Goal: Complete application form

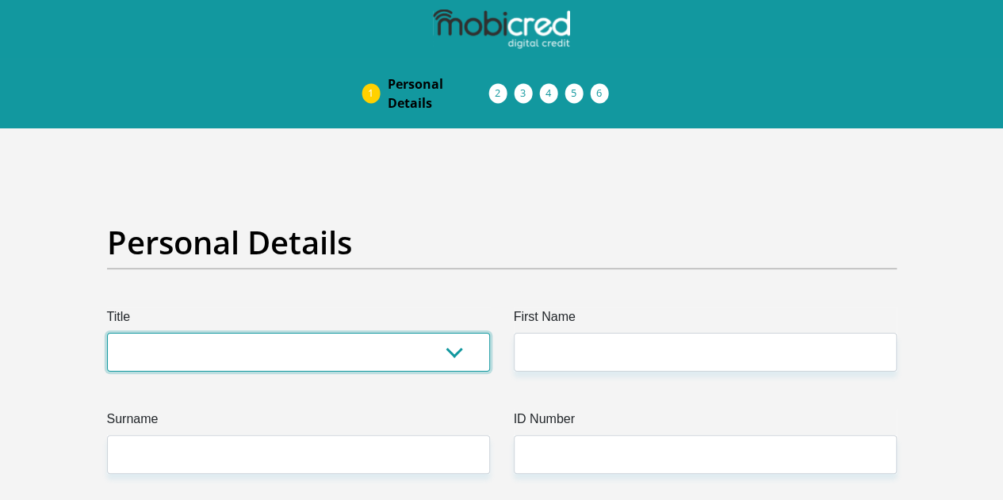
click at [243, 333] on select "Mr Ms Mrs Dr [PERSON_NAME]" at bounding box center [298, 352] width 383 height 39
click at [107, 333] on select "Mr Ms Mrs Dr Other" at bounding box center [298, 352] width 383 height 39
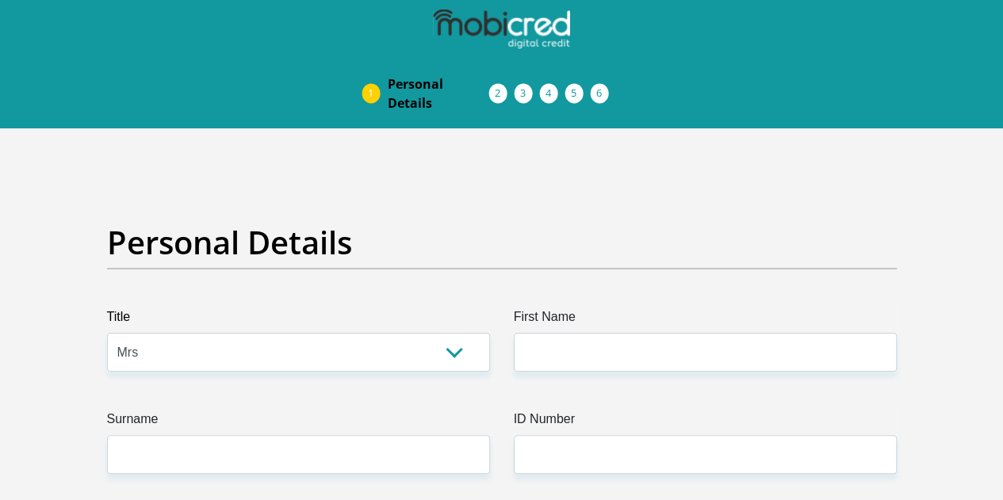
click at [197, 333] on select "Mr Ms Mrs Dr Other" at bounding box center [298, 352] width 383 height 39
select select "Ms"
click at [107, 333] on select "Mr Ms Mrs Dr Other" at bounding box center [298, 352] width 383 height 39
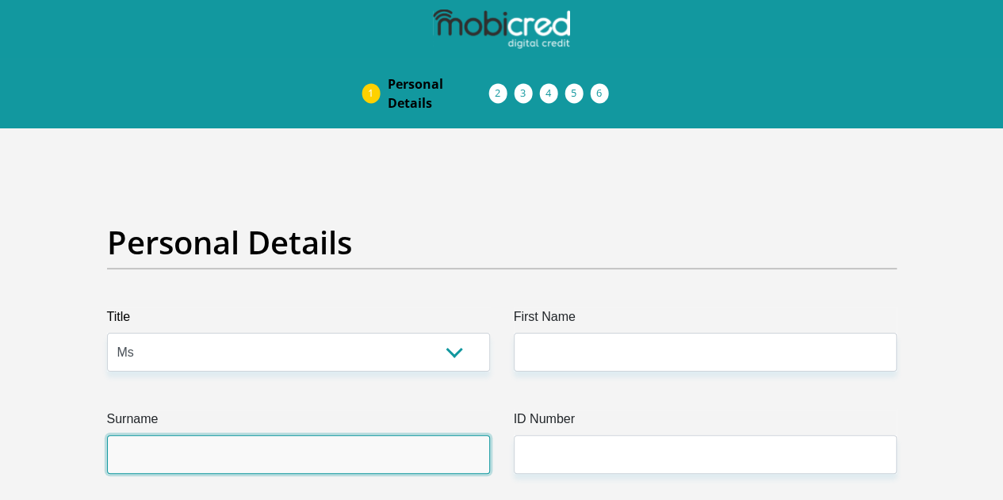
click at [214, 435] on input "Surname" at bounding box center [298, 454] width 383 height 39
type input "BaloyiJas"
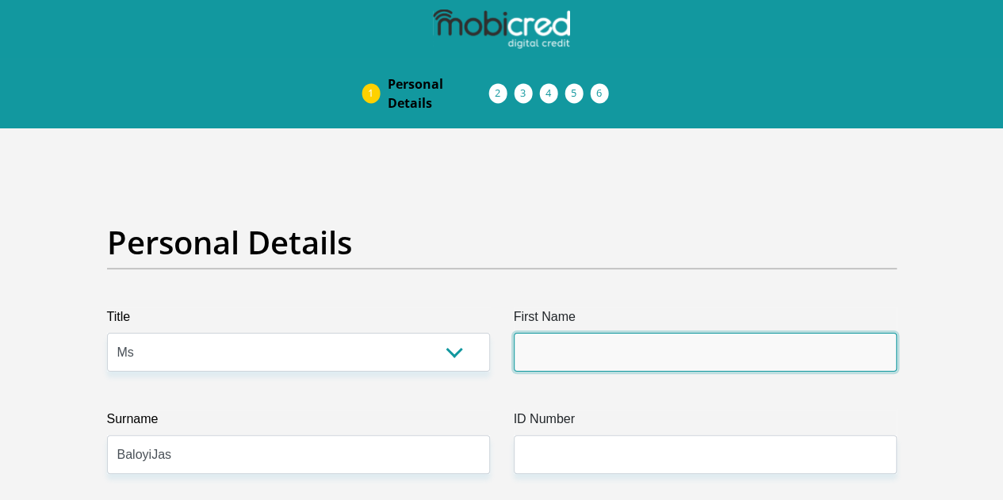
click at [563, 333] on input "First Name" at bounding box center [705, 352] width 383 height 39
type input "MamaDorcas"
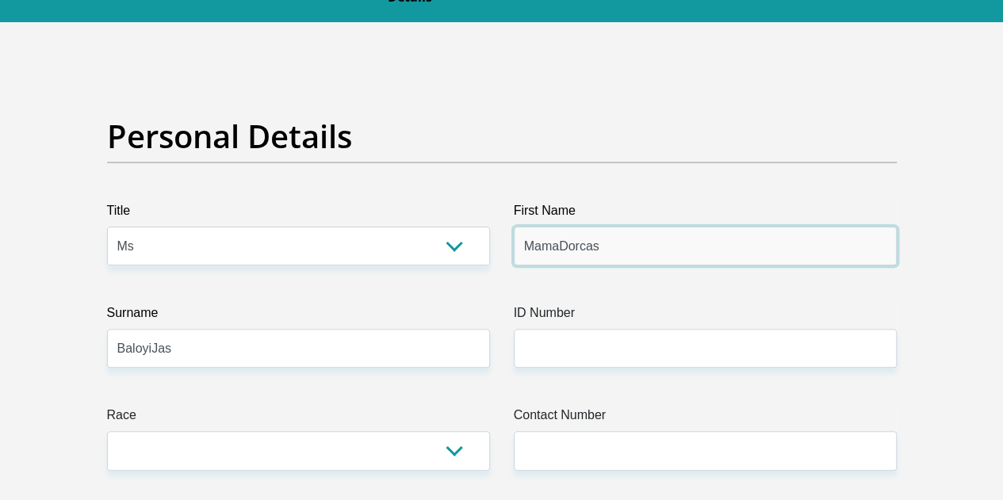
scroll to position [317, 0]
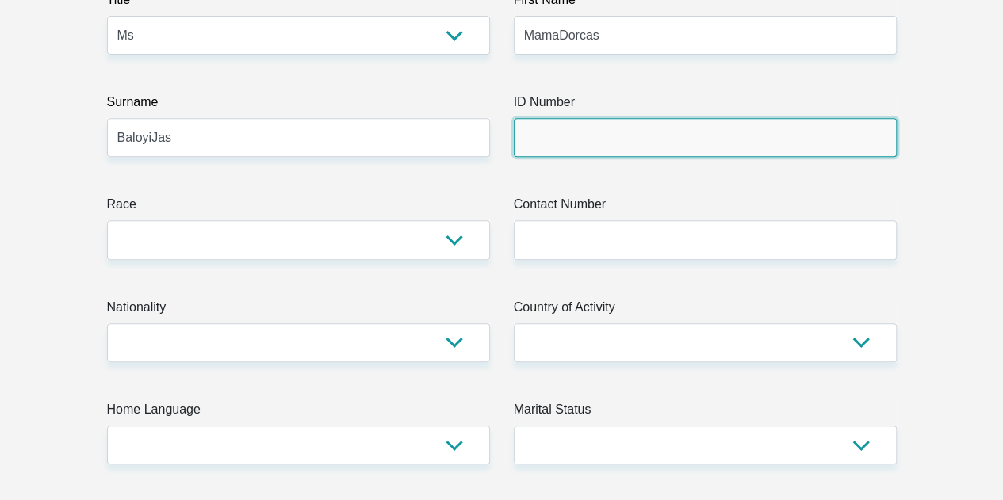
click at [570, 118] on input "ID Number" at bounding box center [705, 137] width 383 height 39
type input "8703290343087"
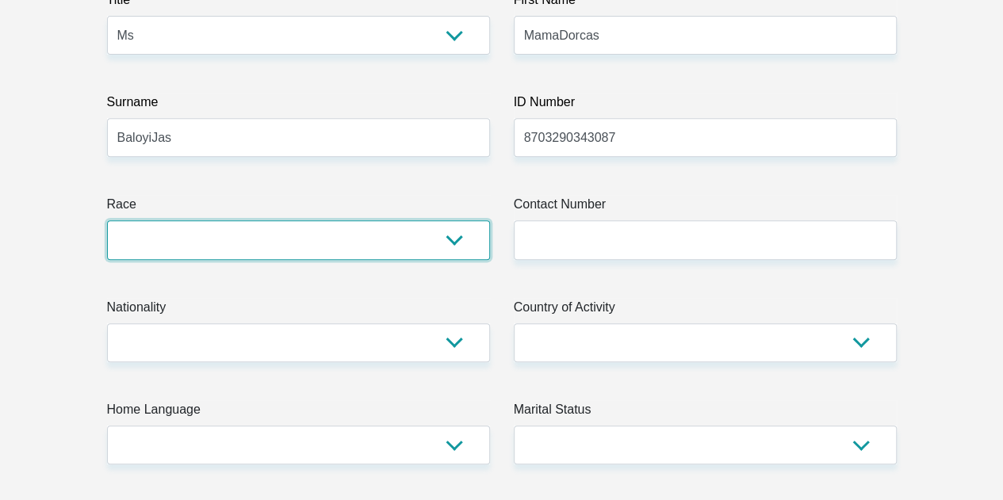
click at [369, 220] on select "Black Coloured Indian White Other" at bounding box center [298, 239] width 383 height 39
select select "1"
click at [107, 220] on select "Black Coloured Indian White Other" at bounding box center [298, 239] width 383 height 39
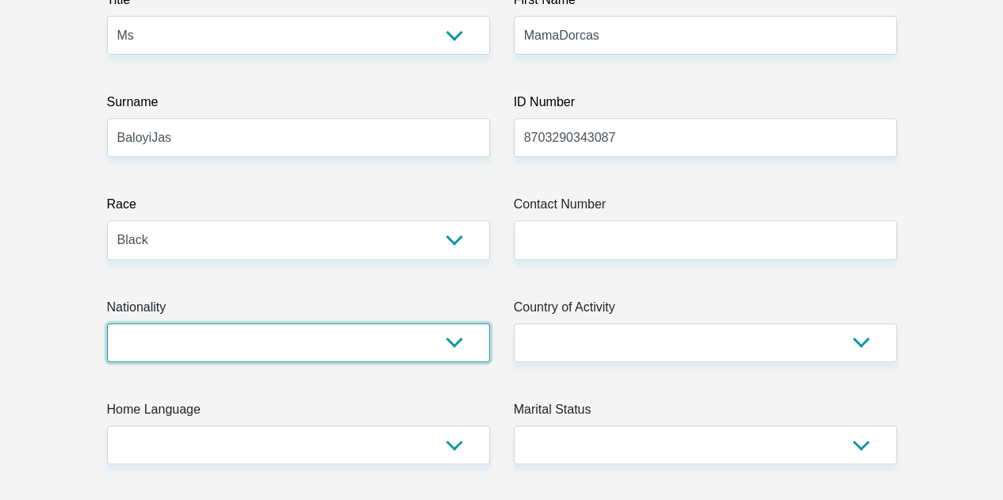
click at [239, 323] on select "South Africa Afghanistan Aland Islands Albania Algeria America Samoa American V…" at bounding box center [298, 342] width 383 height 39
select select "ZAF"
click at [107, 323] on select "South Africa Afghanistan Aland Islands Albania Algeria America Samoa American V…" at bounding box center [298, 342] width 383 height 39
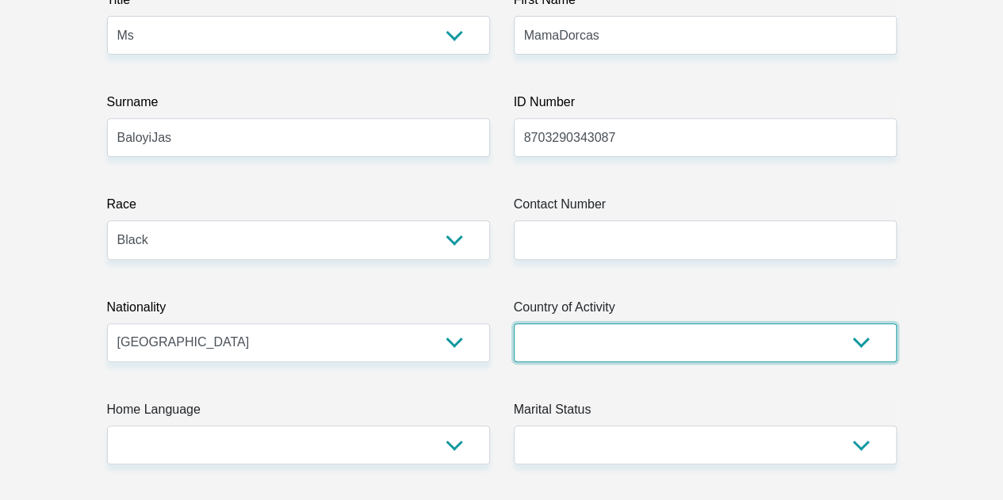
click at [588, 323] on select "South Africa Afghanistan Aland Islands Albania Algeria America Samoa American V…" at bounding box center [705, 342] width 383 height 39
select select "ZAF"
click at [514, 323] on select "South Africa Afghanistan Aland Islands Albania Algeria America Samoa American V…" at bounding box center [705, 342] width 383 height 39
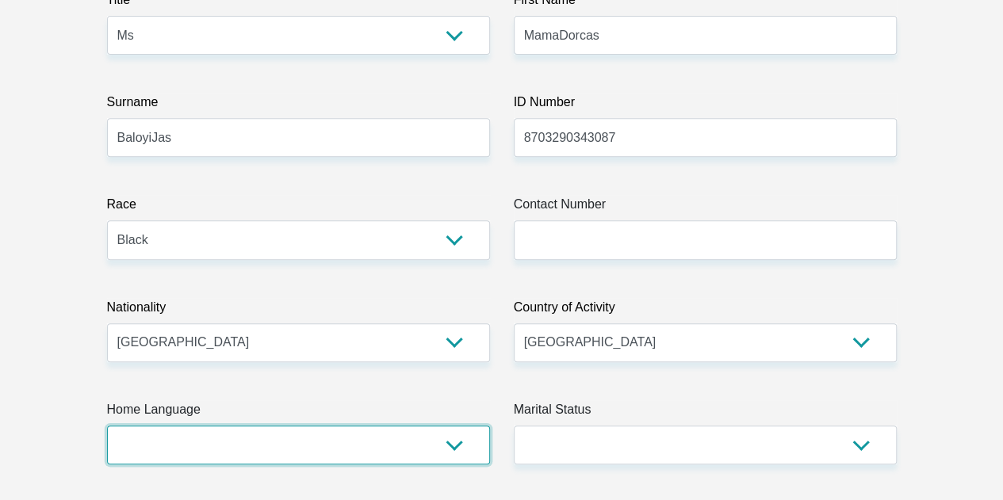
click at [298, 426] on select "Afrikaans English Sepedi South Ndebele Southern Sotho Swati Tsonga Tswana Venda…" at bounding box center [298, 445] width 383 height 39
select select "sot"
click at [107, 426] on select "Afrikaans English Sepedi South Ndebele Southern Sotho Swati Tsonga Tswana Venda…" at bounding box center [298, 445] width 383 height 39
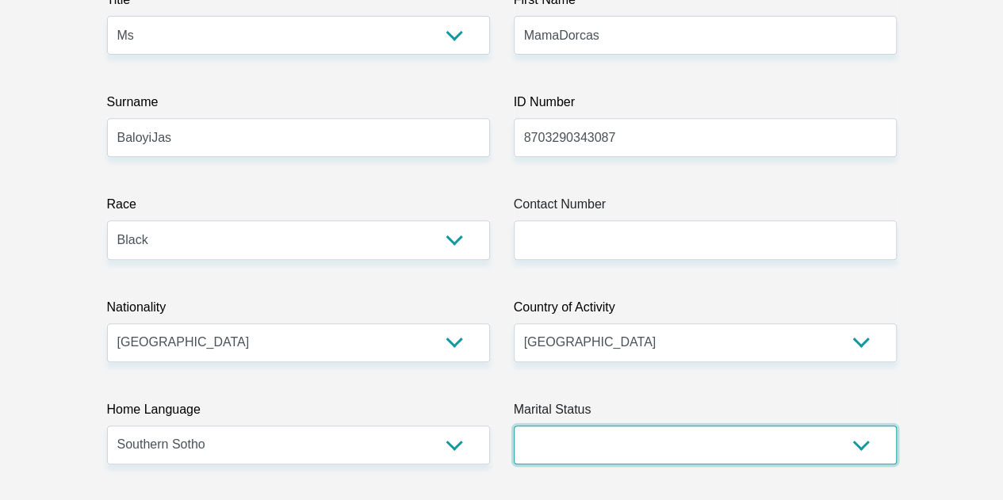
click at [601, 426] on select "Married ANC Single Divorced Widowed Married COP or Customary Law" at bounding box center [705, 445] width 383 height 39
select select "1"
click at [514, 426] on select "Married ANC Single Divorced Widowed Married COP or Customary Law" at bounding box center [705, 445] width 383 height 39
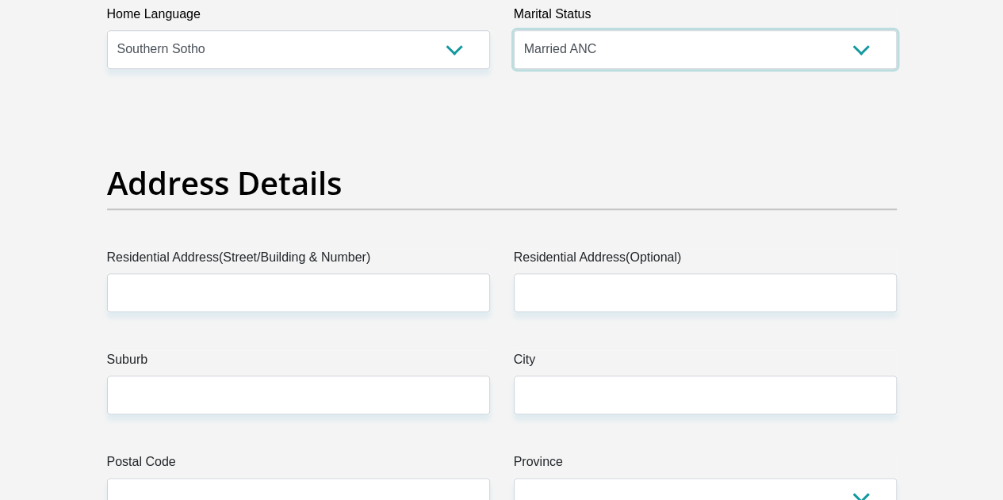
scroll to position [714, 0]
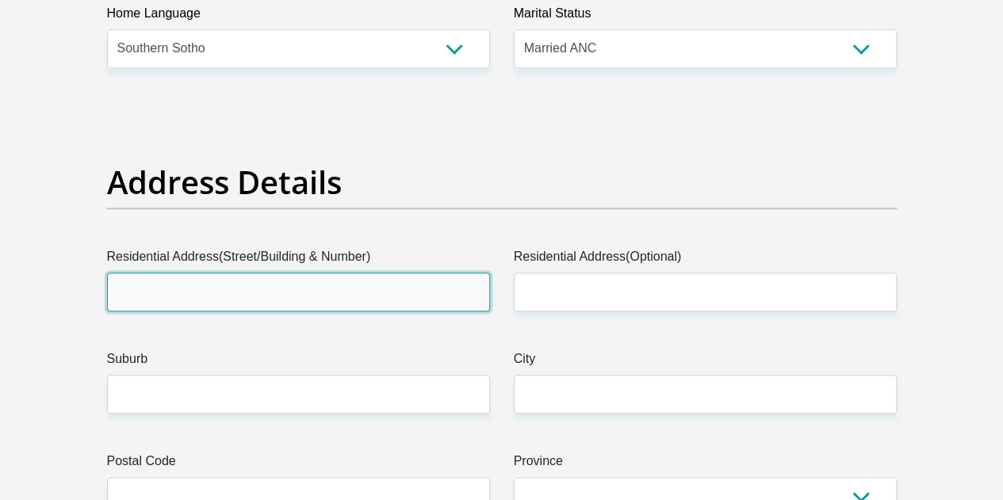
click at [268, 273] on input "Residential Address(Street/Building & Number)" at bounding box center [298, 292] width 383 height 39
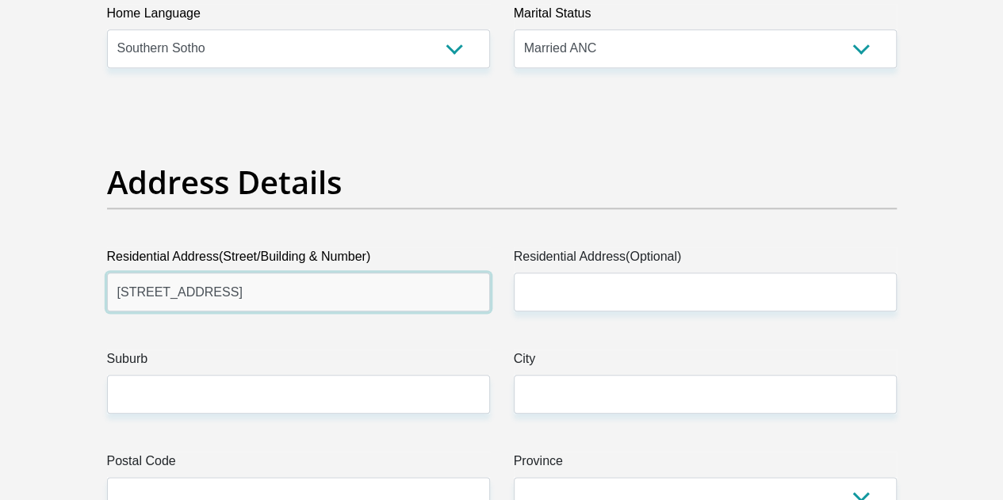
type input "126 Antelope Street"
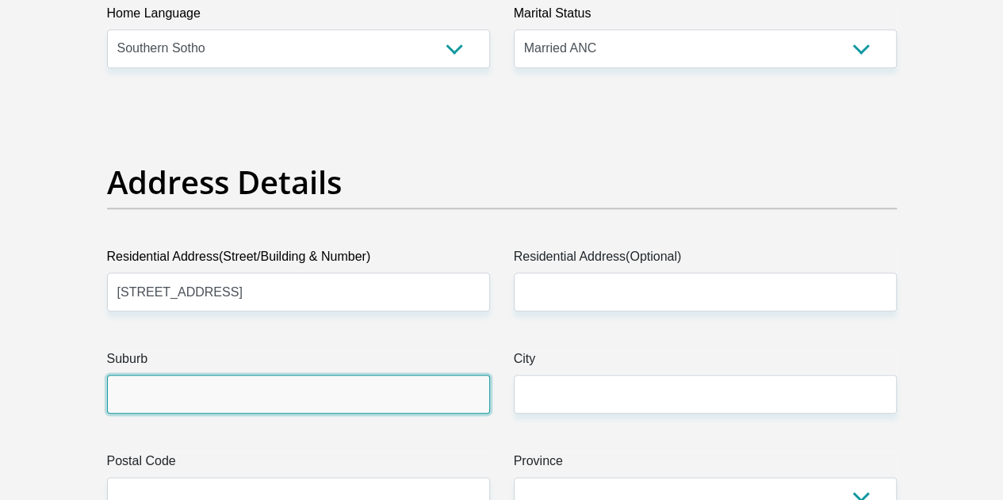
click at [224, 375] on input "Suburb" at bounding box center [298, 394] width 383 height 39
type input "Leondale"
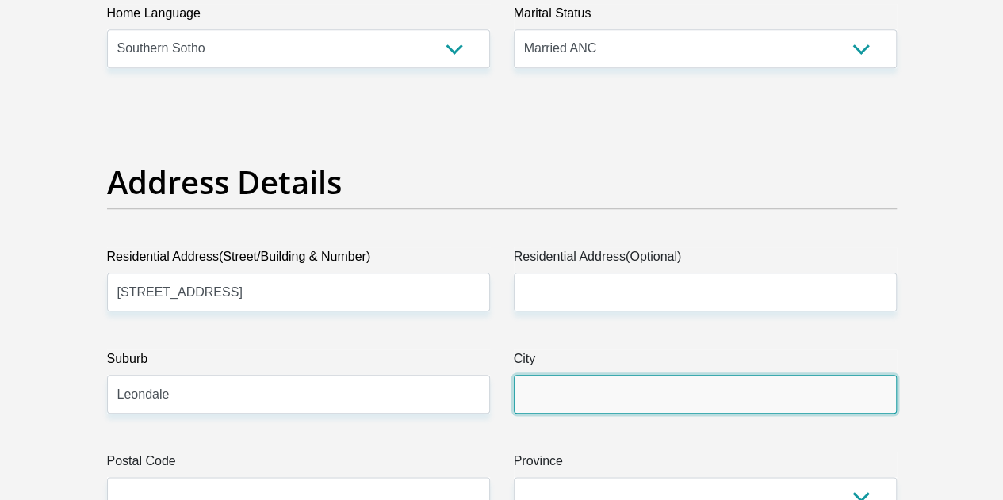
click at [566, 375] on input "City" at bounding box center [705, 394] width 383 height 39
type input "Germiston"
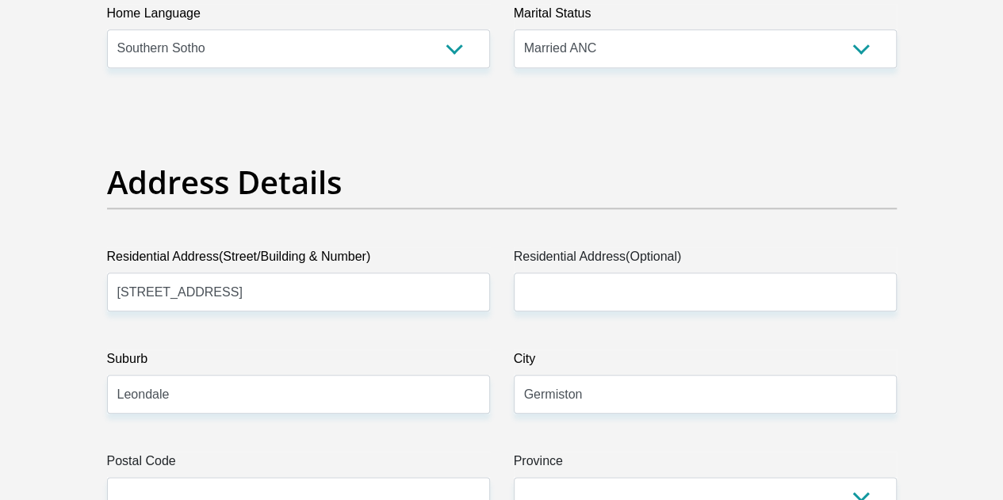
click at [276, 452] on label "Postal Code" at bounding box center [298, 464] width 383 height 25
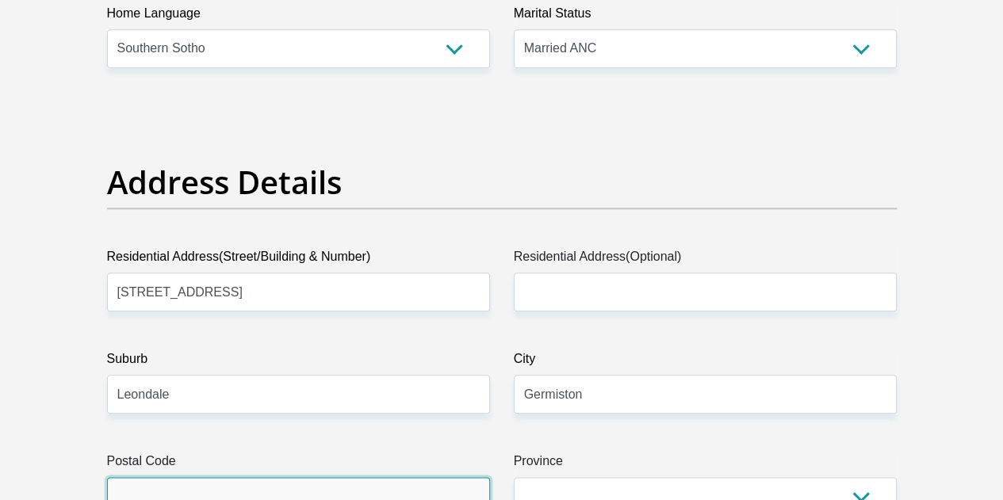
click at [276, 477] on input "Postal Code" at bounding box center [298, 496] width 383 height 39
click at [257, 477] on input "Postal Code" at bounding box center [298, 496] width 383 height 39
type input "1401"
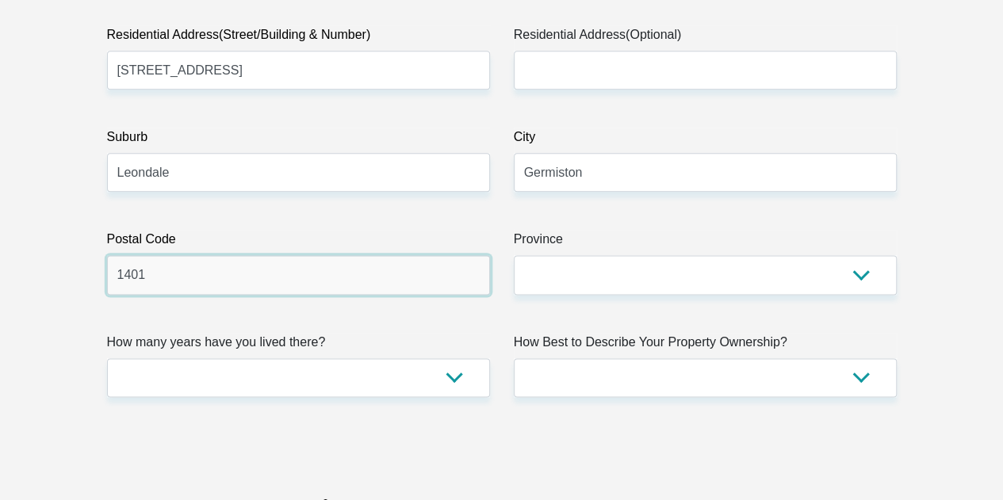
scroll to position [951, 0]
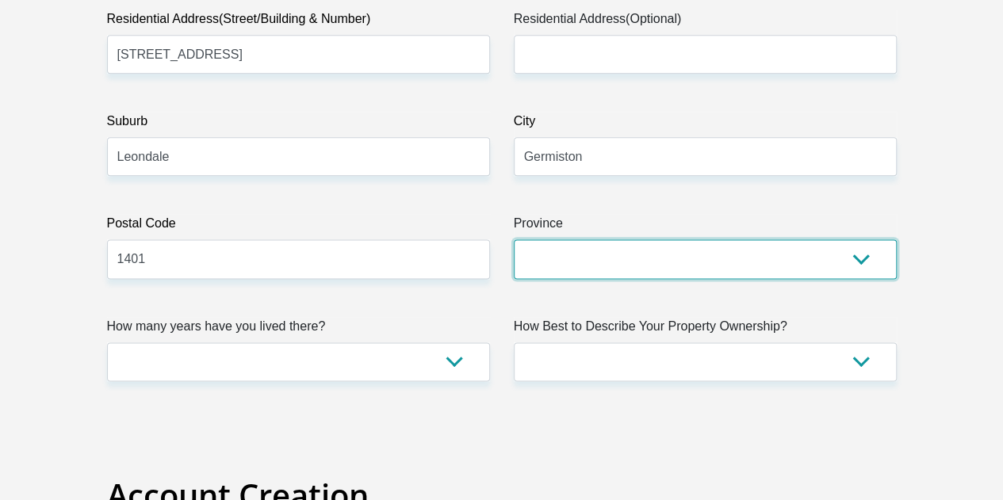
click at [593, 239] on select "Eastern Cape Free State Gauteng KwaZulu-Natal Limpopo Mpumalanga Northern Cape …" at bounding box center [705, 258] width 383 height 39
select select "Gauteng"
click at [514, 239] on select "Eastern Cape Free State Gauteng KwaZulu-Natal Limpopo Mpumalanga Northern Cape …" at bounding box center [705, 258] width 383 height 39
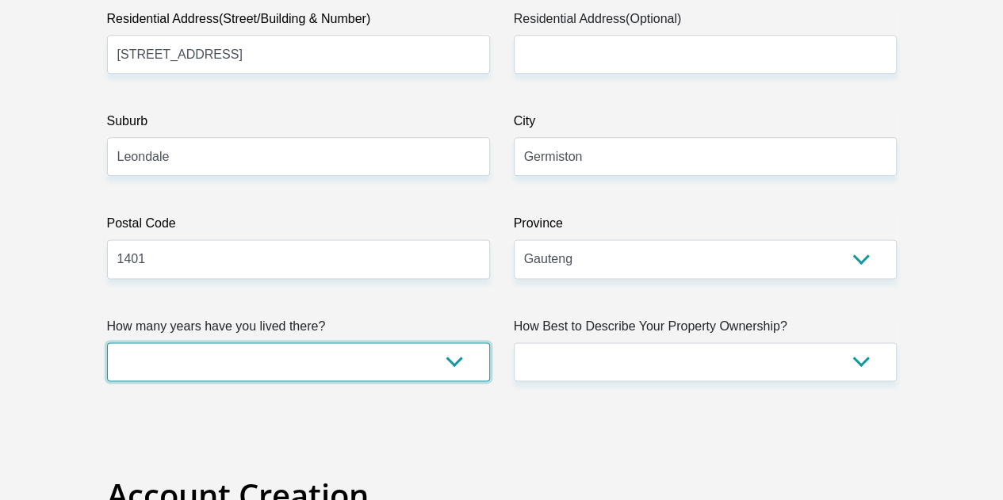
click at [347, 343] on select "less than 1 year 1-3 years 3-5 years 5+ years" at bounding box center [298, 362] width 383 height 39
select select "5"
click at [107, 343] on select "less than 1 year 1-3 years 3-5 years 5+ years" at bounding box center [298, 362] width 383 height 39
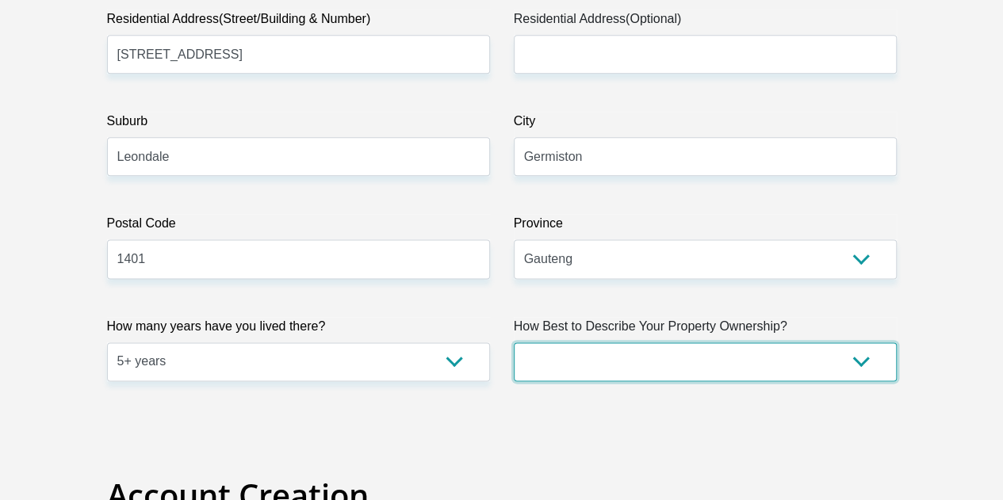
click at [555, 343] on select "Owned Rented Family Owned Company Dwelling" at bounding box center [705, 362] width 383 height 39
select select "Owned"
click at [514, 343] on select "Owned Rented Family Owned Company Dwelling" at bounding box center [705, 362] width 383 height 39
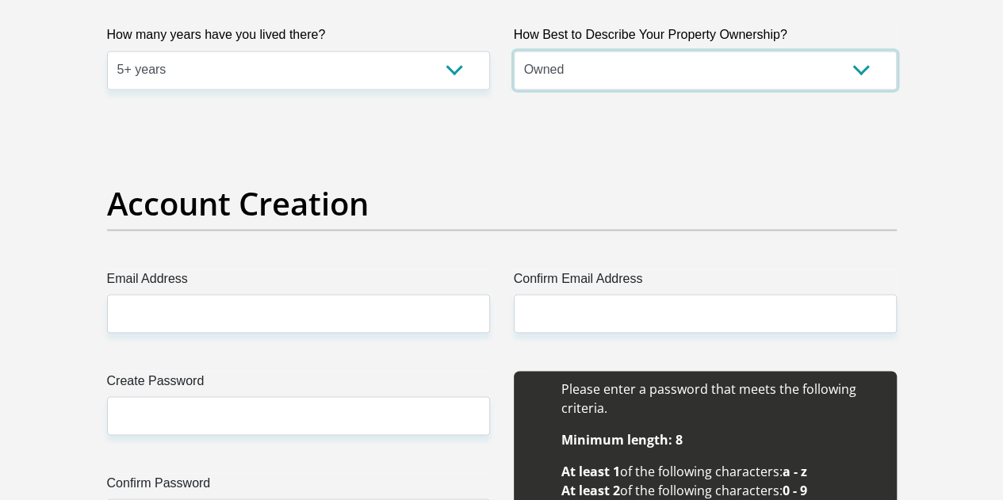
scroll to position [1269, 0]
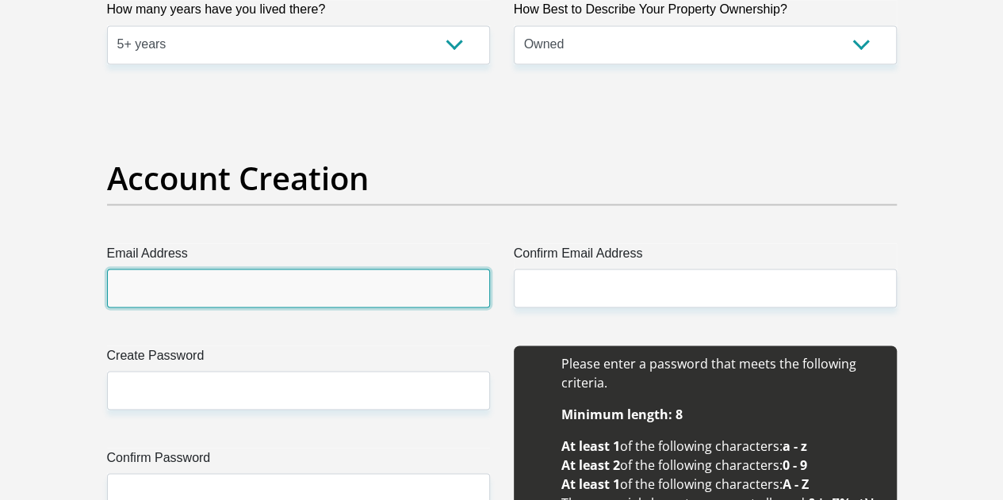
click at [212, 269] on input "Email Address" at bounding box center [298, 288] width 383 height 39
type input "mamapalesa.1@gmail.com"
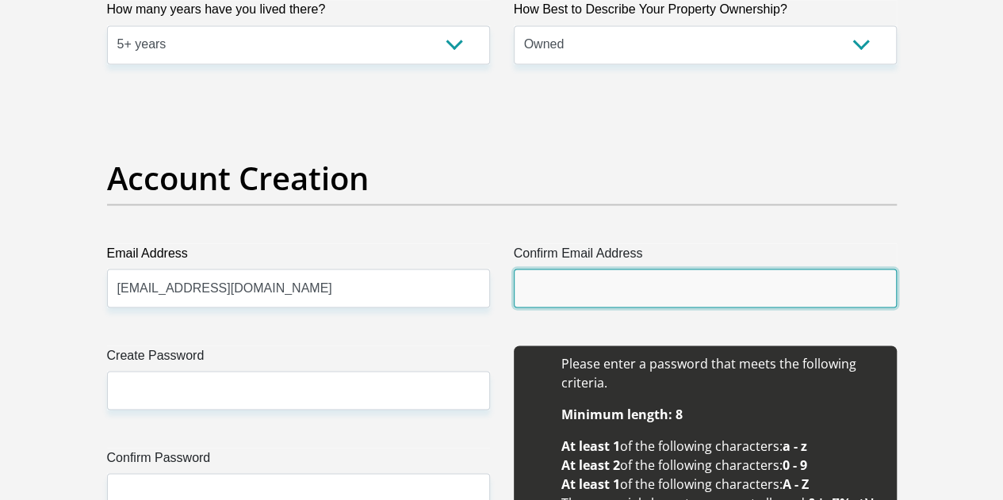
click at [608, 269] on input "Confirm Email Address" at bounding box center [705, 288] width 383 height 39
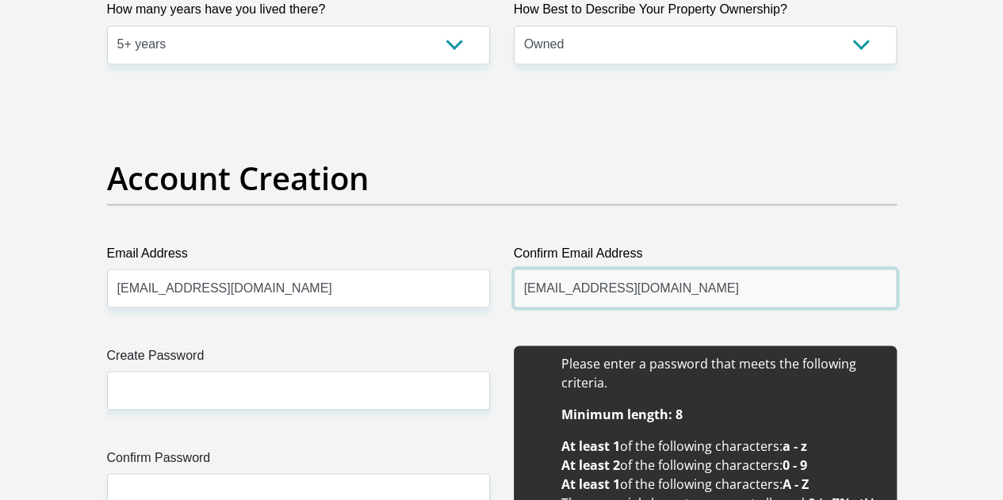
type input "mamapalesa.1@gmail.com"
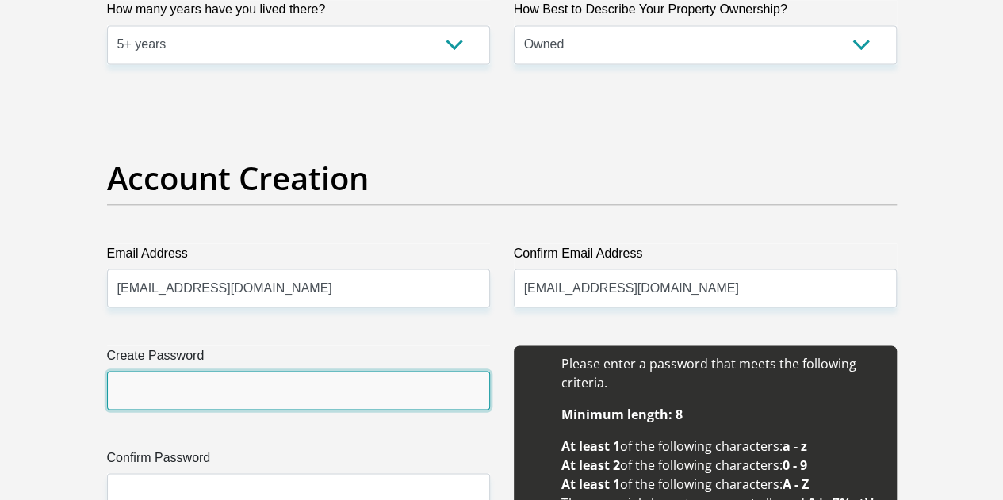
click at [212, 371] on input "Create Password" at bounding box center [298, 390] width 383 height 39
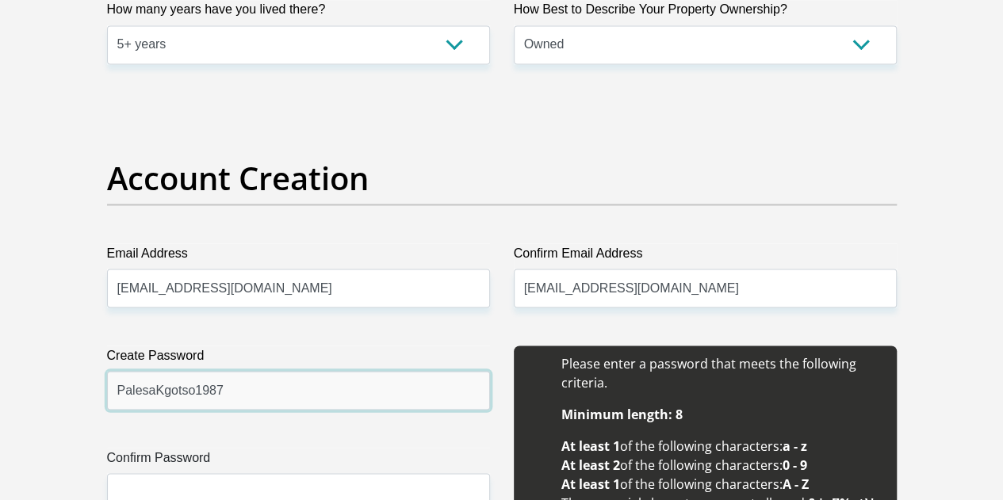
type input "PalesaKgotso1987"
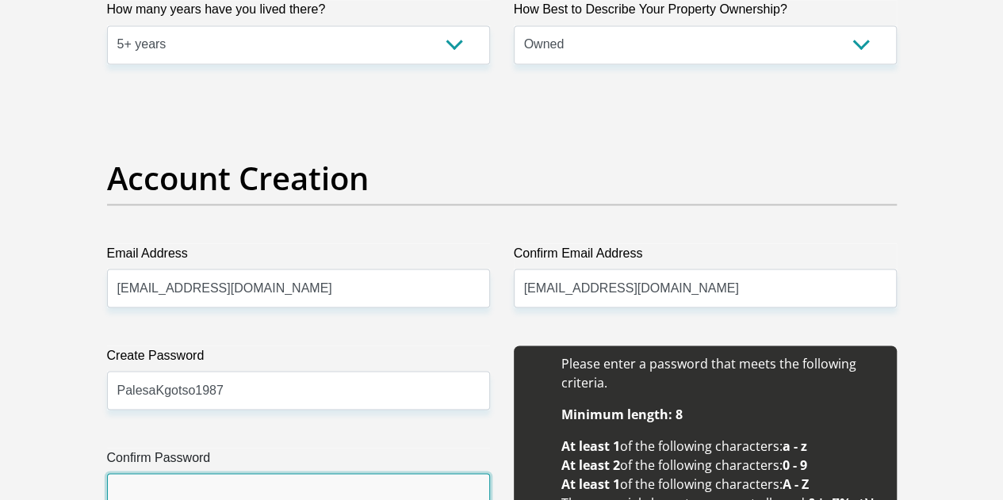
click at [228, 473] on input "Confirm Password" at bounding box center [298, 492] width 383 height 39
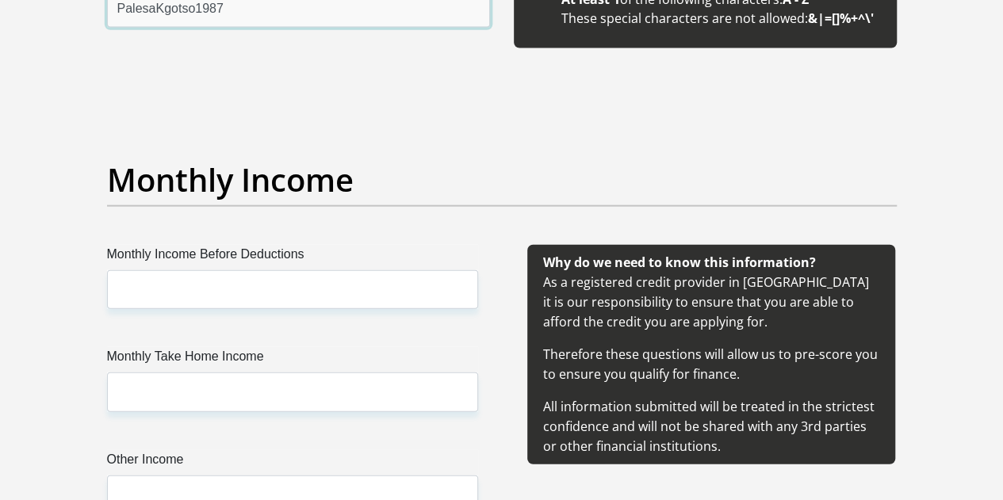
scroll to position [1824, 0]
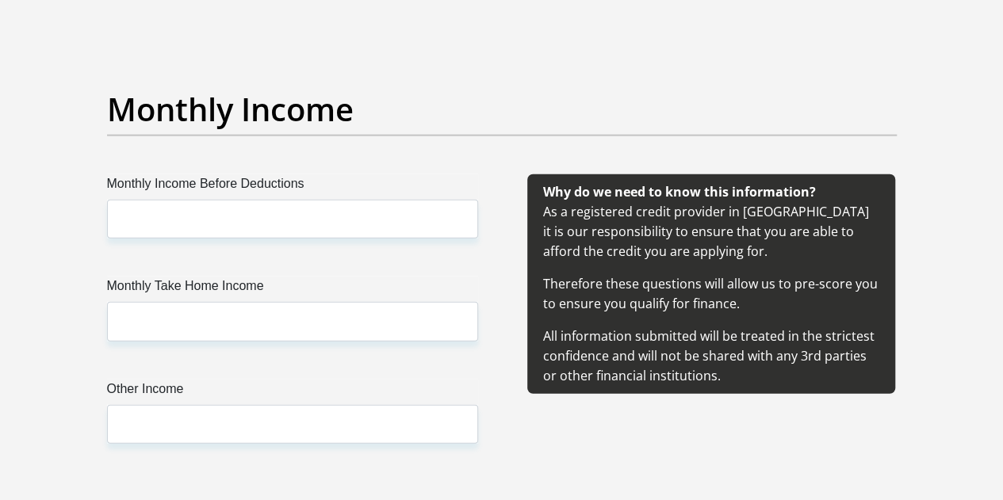
type input "PalesaKgotso1987"
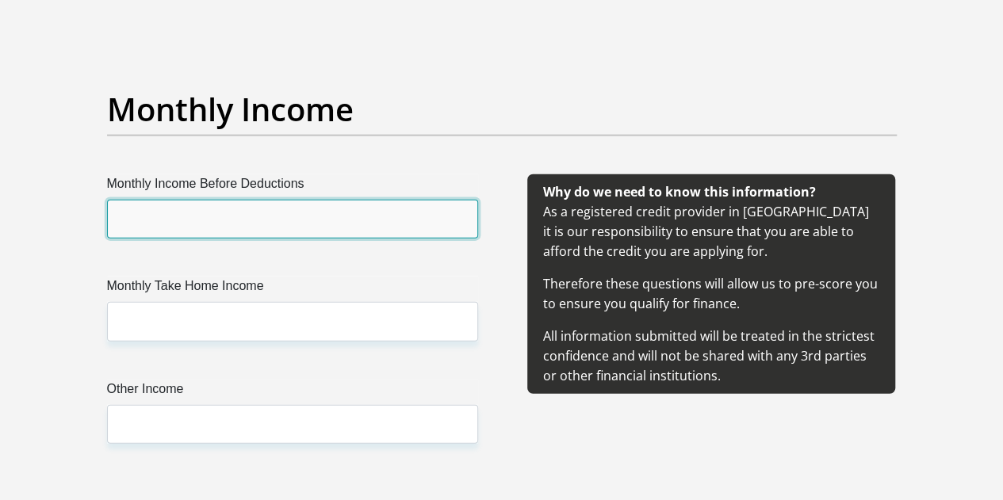
click at [198, 200] on input "Monthly Income Before Deductions" at bounding box center [292, 219] width 371 height 39
type input "59873"
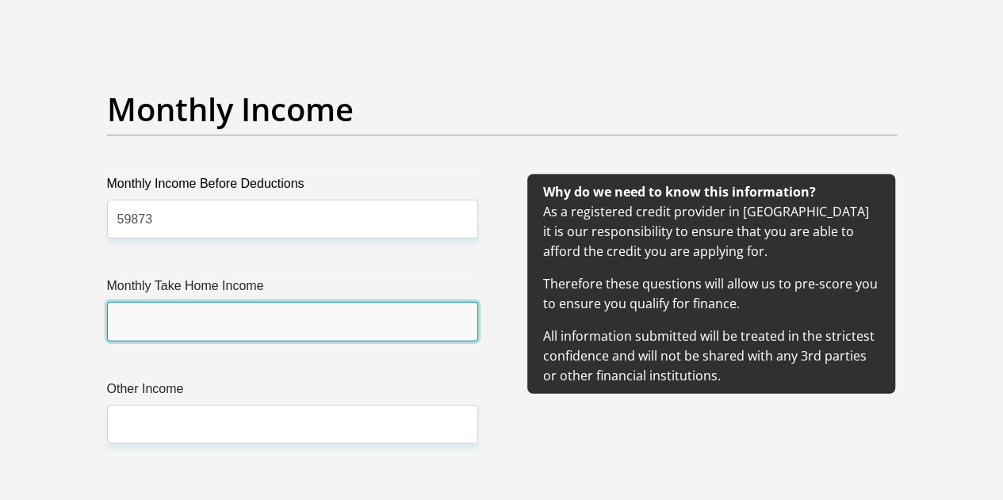
click at [176, 302] on input "Monthly Take Home Income" at bounding box center [292, 321] width 371 height 39
type input "38768"
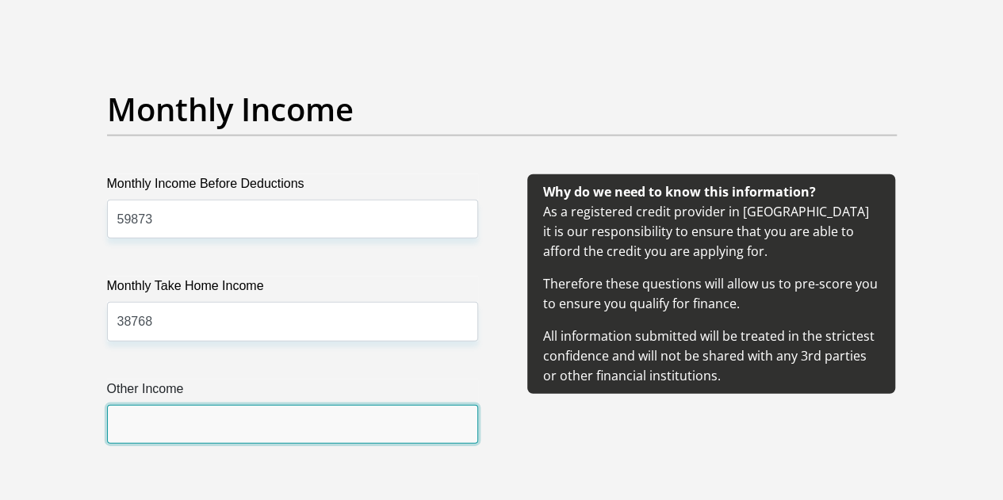
click at [178, 405] on input "Other Income" at bounding box center [292, 424] width 371 height 39
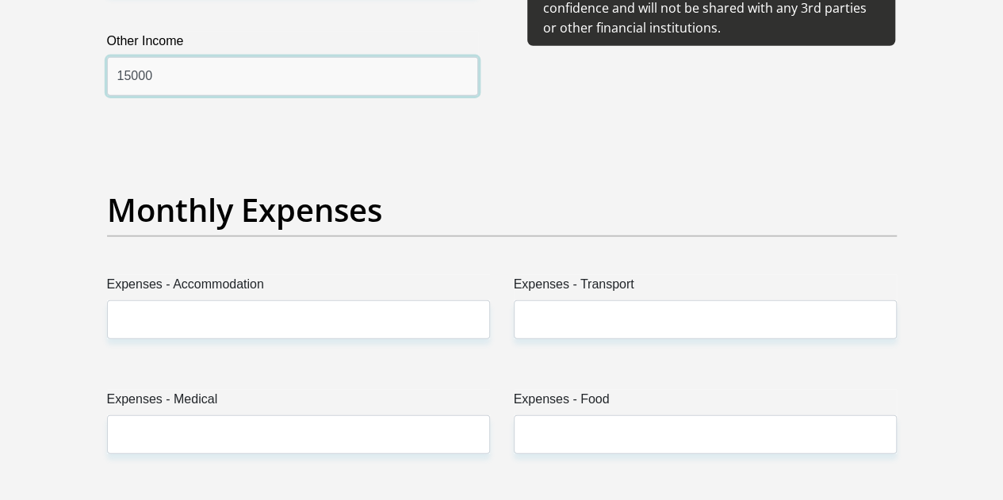
scroll to position [2220, 0]
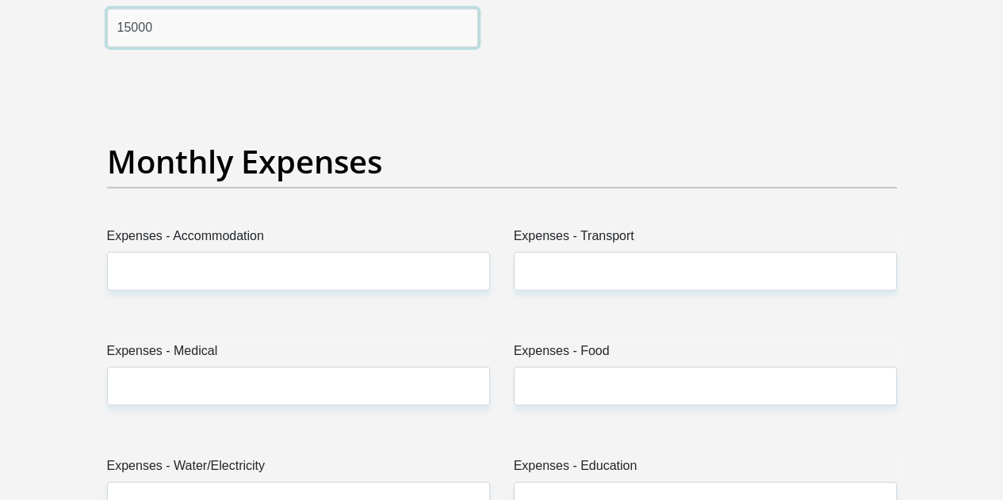
type input "15000"
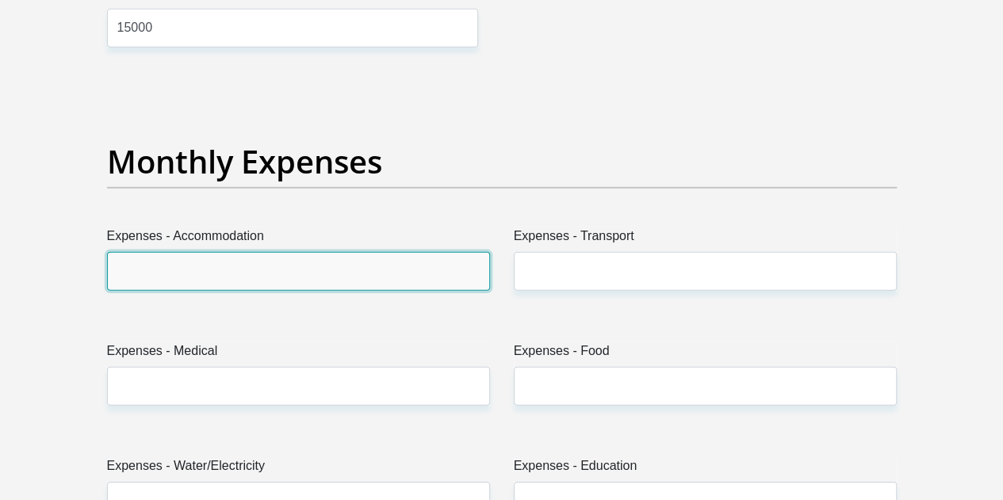
click at [212, 252] on input "Expenses - Accommodation" at bounding box center [298, 271] width 383 height 39
type input "0"
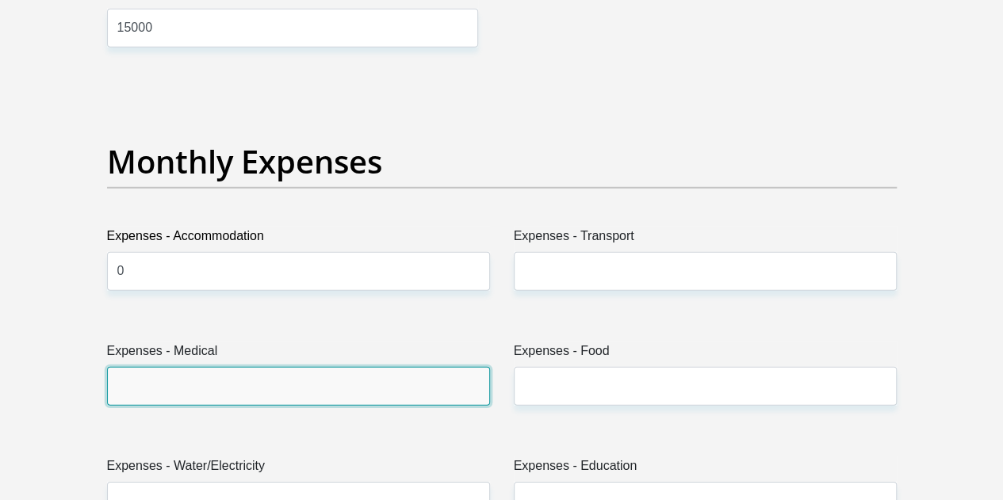
click at [192, 367] on input "Expenses - Medical" at bounding box center [298, 386] width 383 height 39
type input "0"
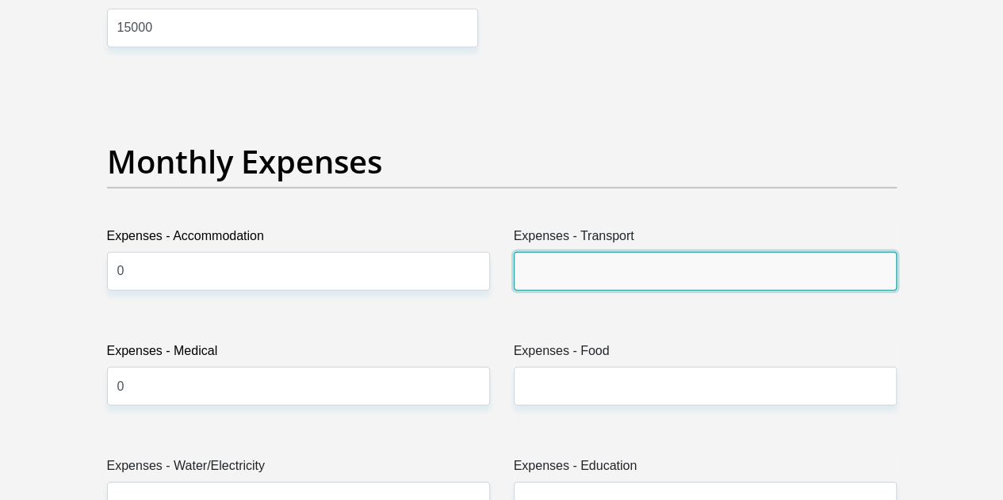
click at [569, 252] on input "Expenses - Transport" at bounding box center [705, 271] width 383 height 39
type input "1000"
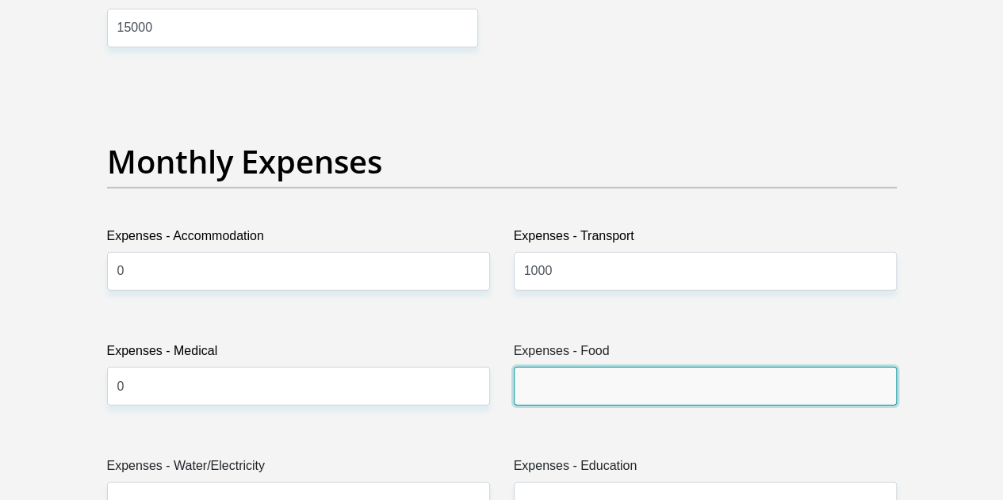
click at [581, 367] on input "Expenses - Food" at bounding box center [705, 386] width 383 height 39
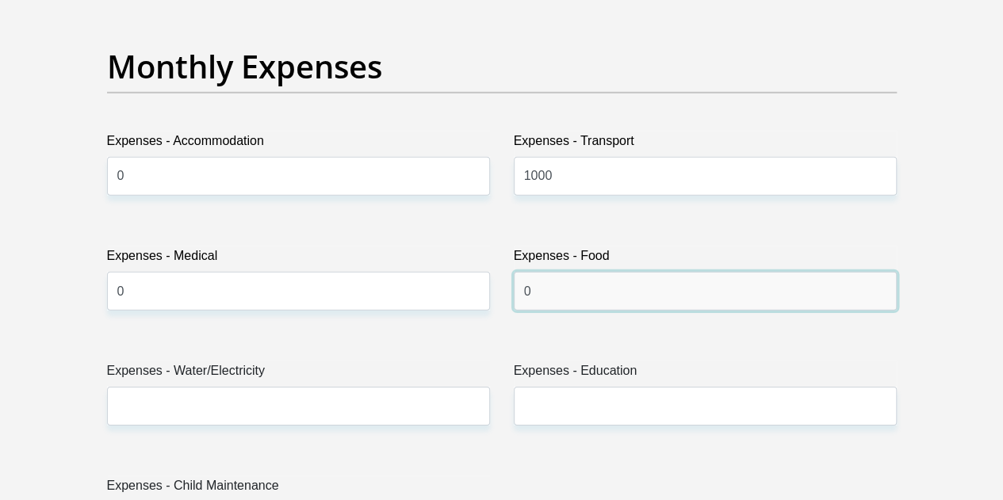
scroll to position [2458, 0]
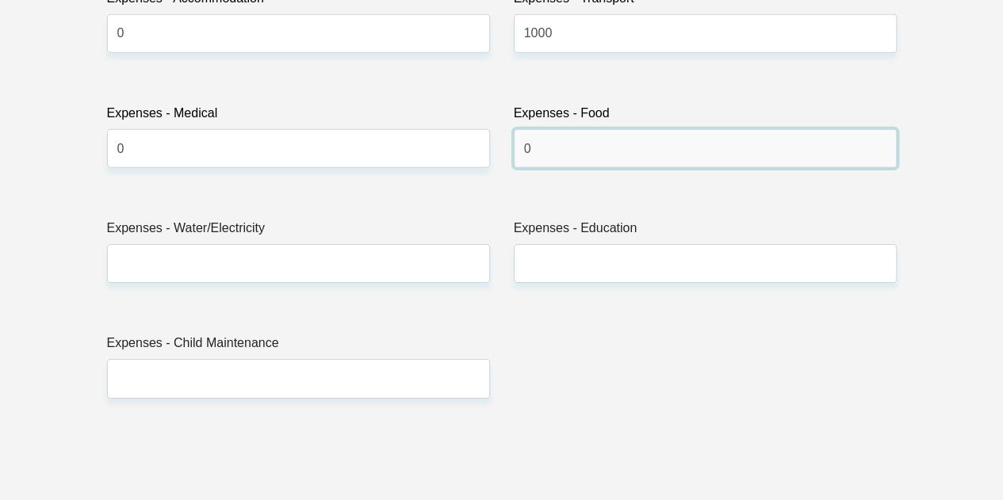
type input "0"
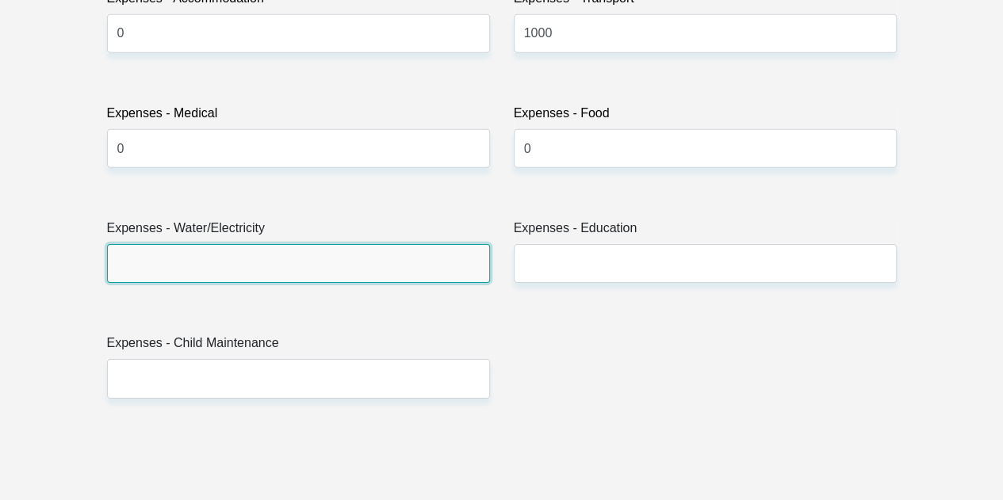
click at [197, 244] on input "Expenses - Water/Electricity" at bounding box center [298, 263] width 383 height 39
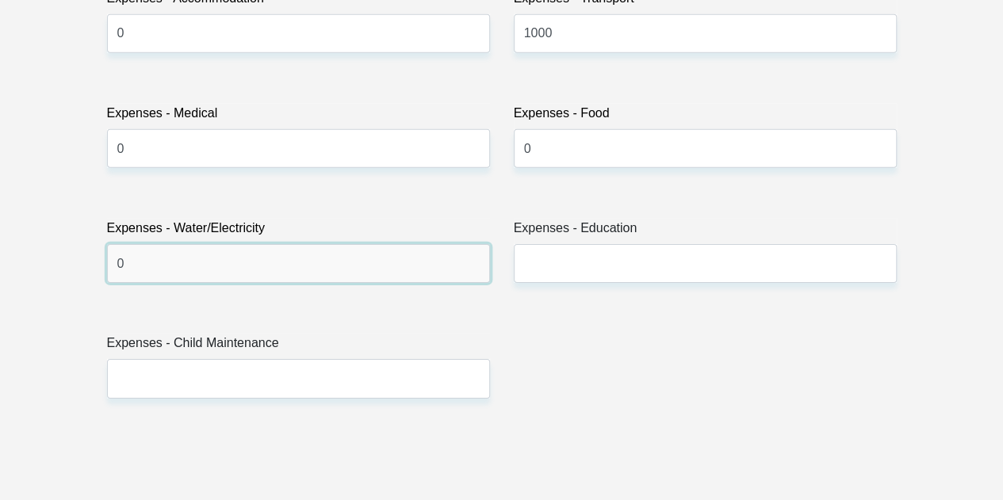
type input "0"
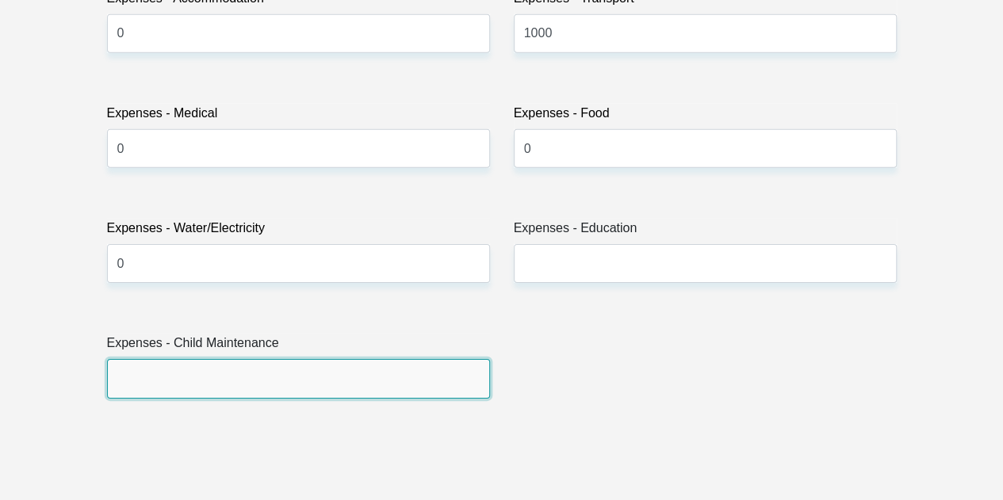
click at [187, 359] on input "Expenses - Child Maintenance" at bounding box center [298, 378] width 383 height 39
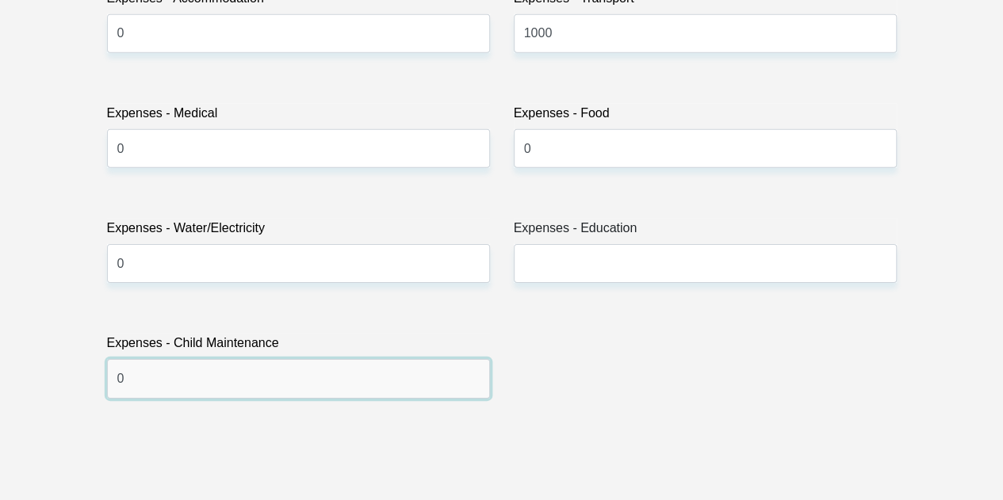
type input "0"
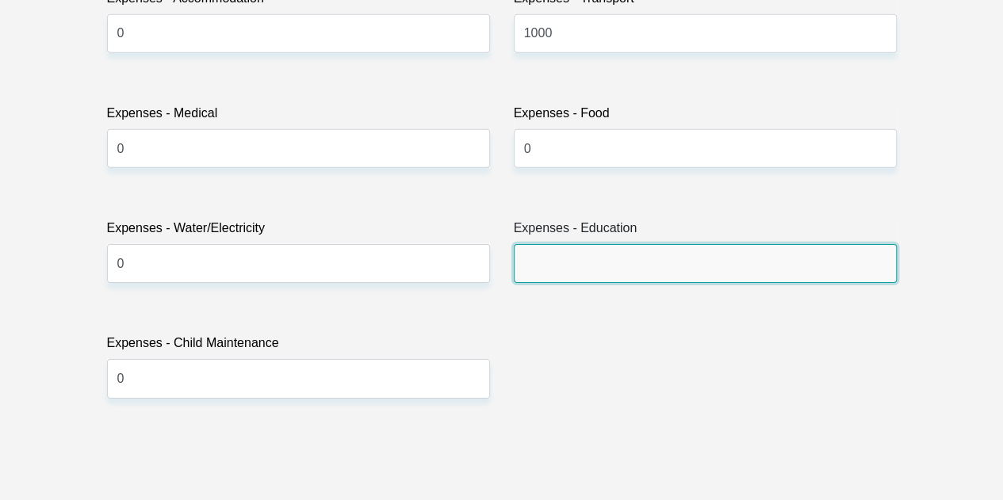
click at [545, 244] on input "Expenses - Education" at bounding box center [705, 263] width 383 height 39
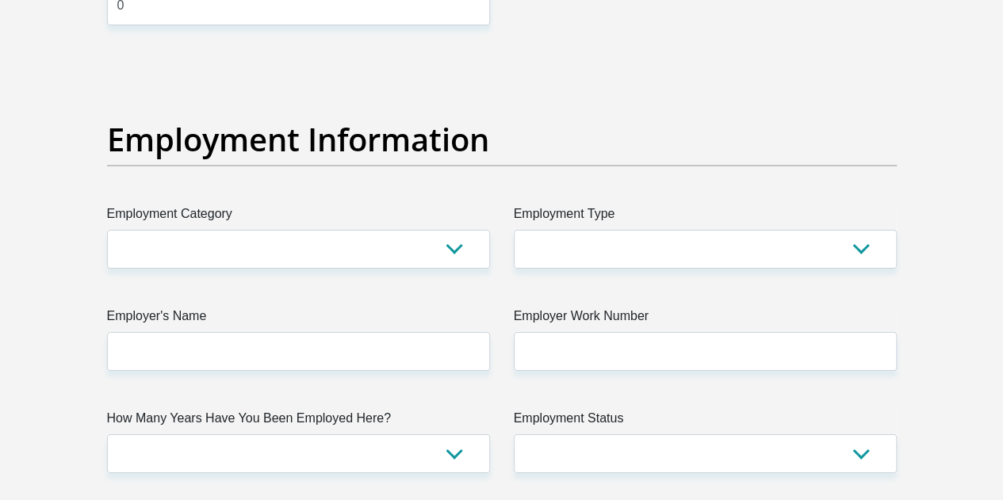
scroll to position [2934, 0]
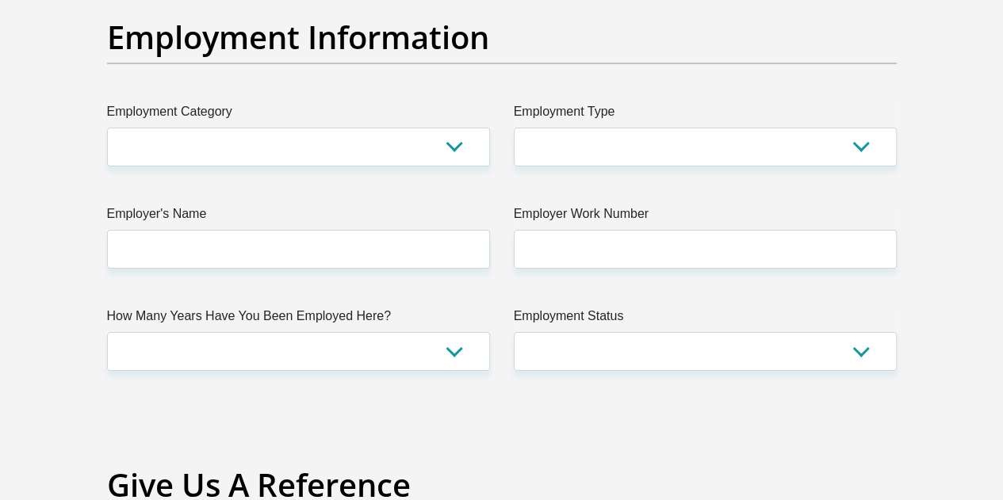
type input "0"
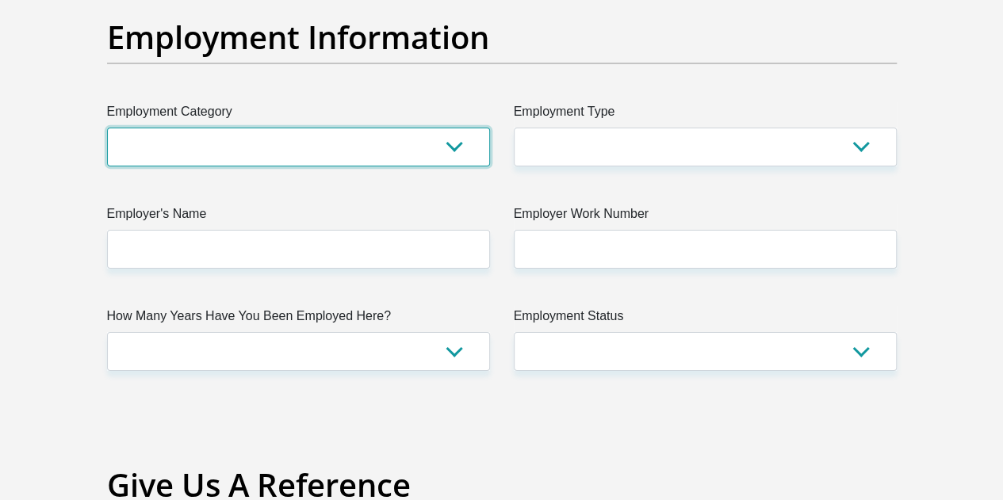
click at [247, 128] on select "AGRICULTURE ALCOHOL & TOBACCO CONSTRUCTION MATERIALS METALLURGY EQUIPMENT FOR R…" at bounding box center [298, 147] width 383 height 39
click at [107, 128] on select "AGRICULTURE ALCOHOL & TOBACCO CONSTRUCTION MATERIALS METALLURGY EQUIPMENT FOR R…" at bounding box center [298, 147] width 383 height 39
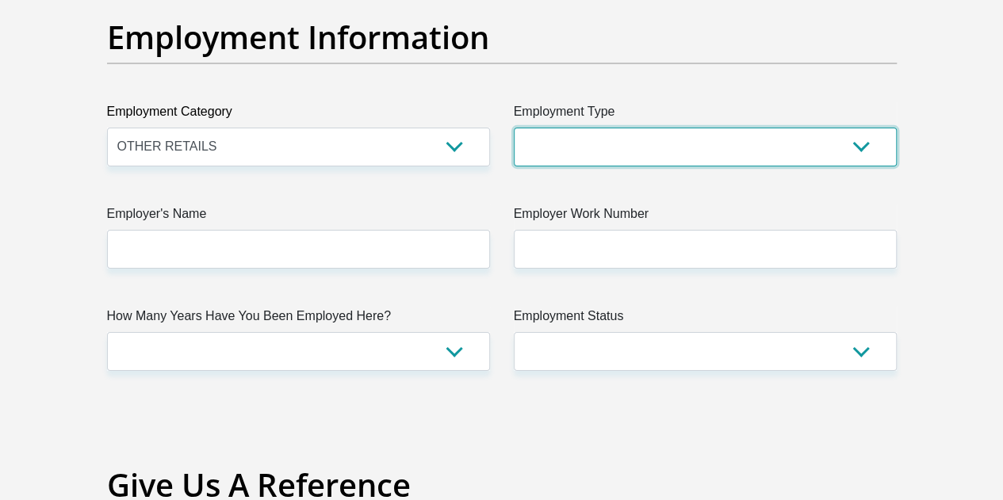
drag, startPoint x: 614, startPoint y: 99, endPoint x: 607, endPoint y: 104, distance: 8.6
click at [614, 128] on select "College/Lecturer Craft Seller Creative Driver Executive Farmer Forces - Non Com…" at bounding box center [705, 147] width 383 height 39
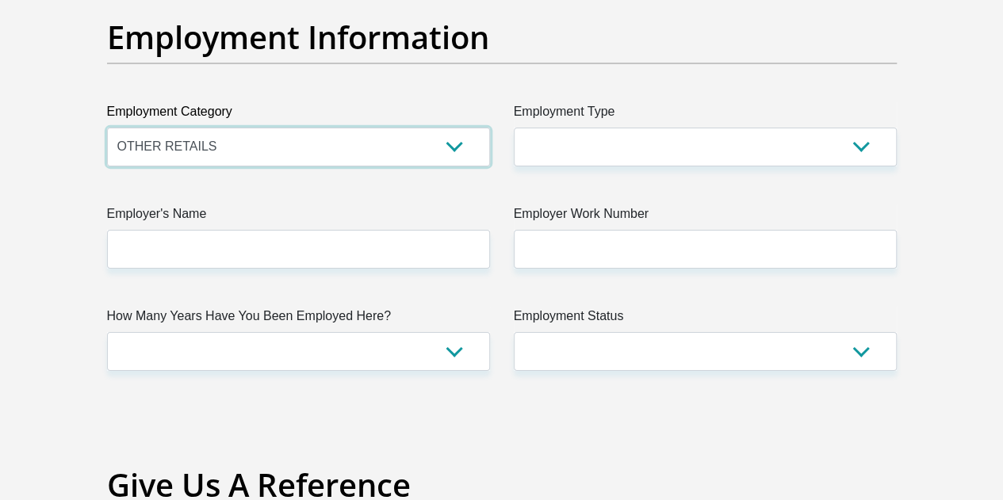
click at [449, 128] on select "AGRICULTURE ALCOHOL & TOBACCO CONSTRUCTION MATERIALS METALLURGY EQUIPMENT FOR R…" at bounding box center [298, 147] width 383 height 39
select select "62"
click at [107, 128] on select "AGRICULTURE ALCOHOL & TOBACCO CONSTRUCTION MATERIALS METALLURGY EQUIPMENT FOR R…" at bounding box center [298, 147] width 383 height 39
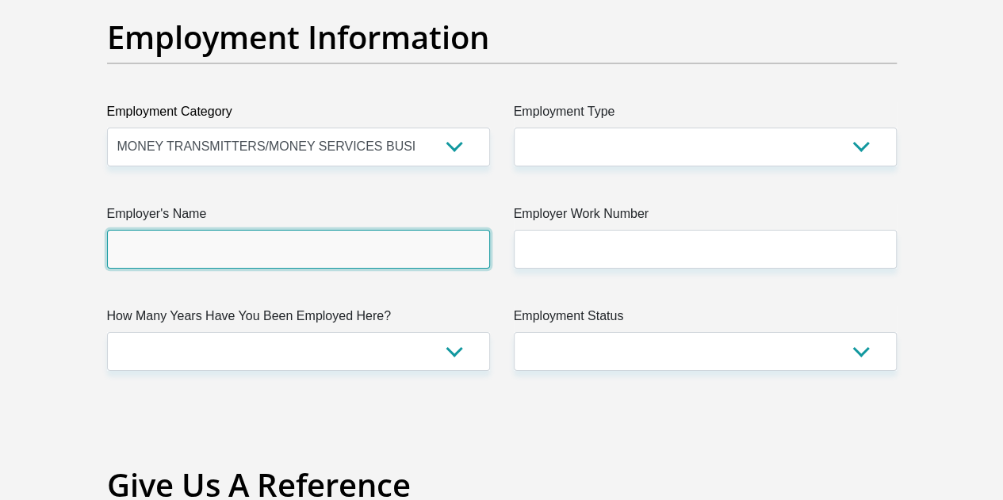
click at [408, 230] on input "Employer's Name" at bounding box center [298, 249] width 383 height 39
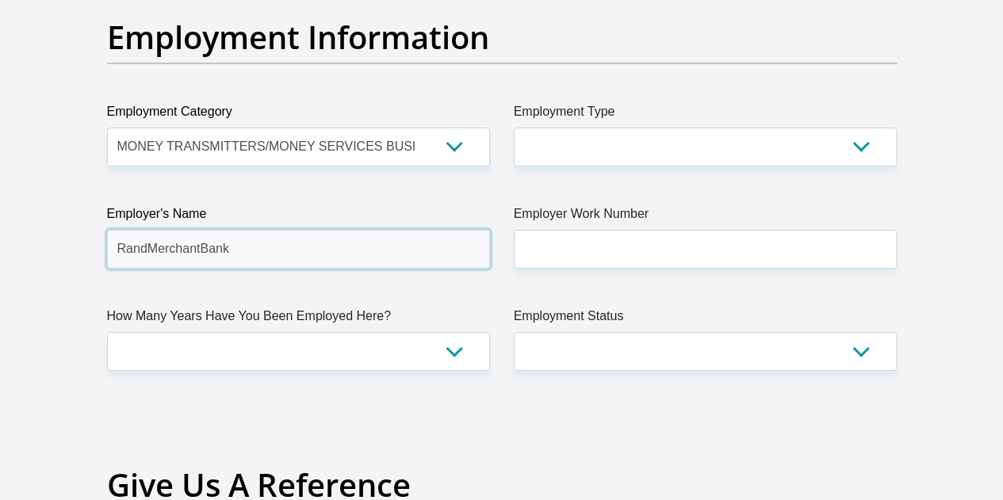
type input "RandMerchantBank"
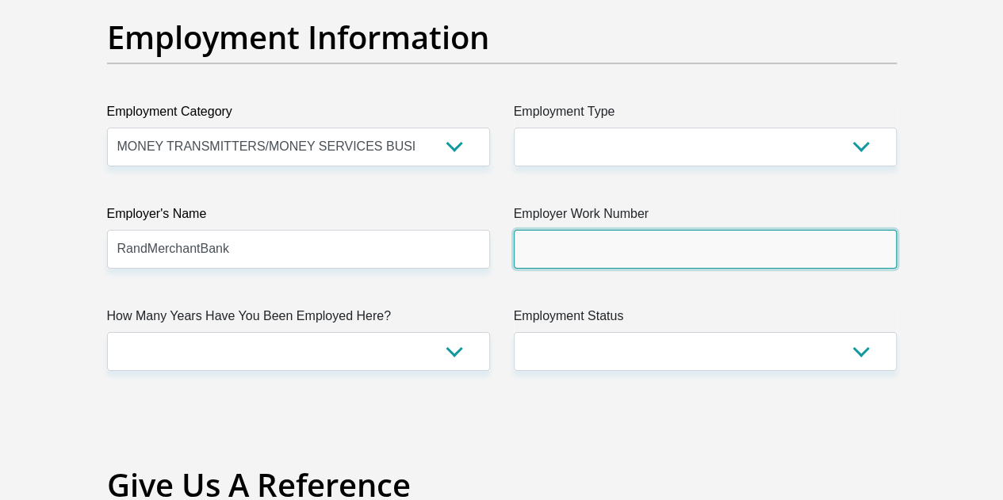
click at [588, 230] on input "Employer Work Number" at bounding box center [705, 249] width 383 height 39
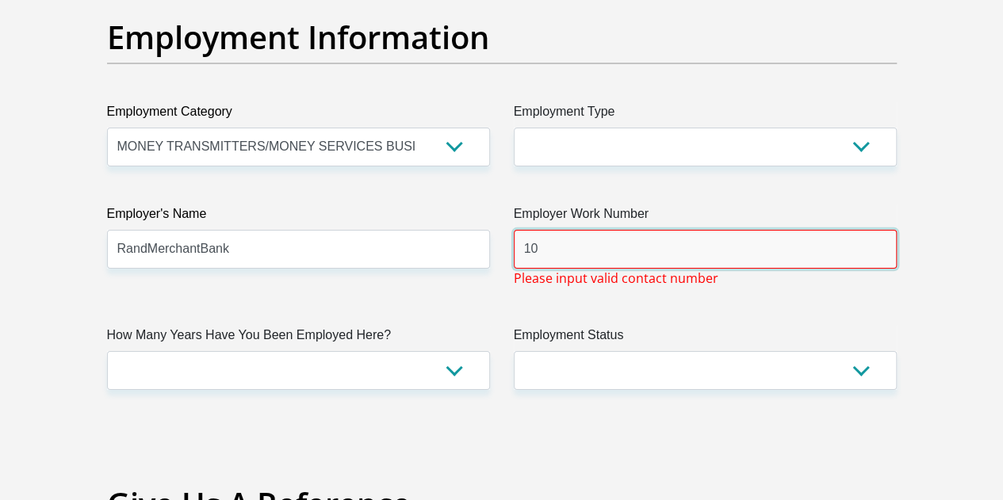
type input "1"
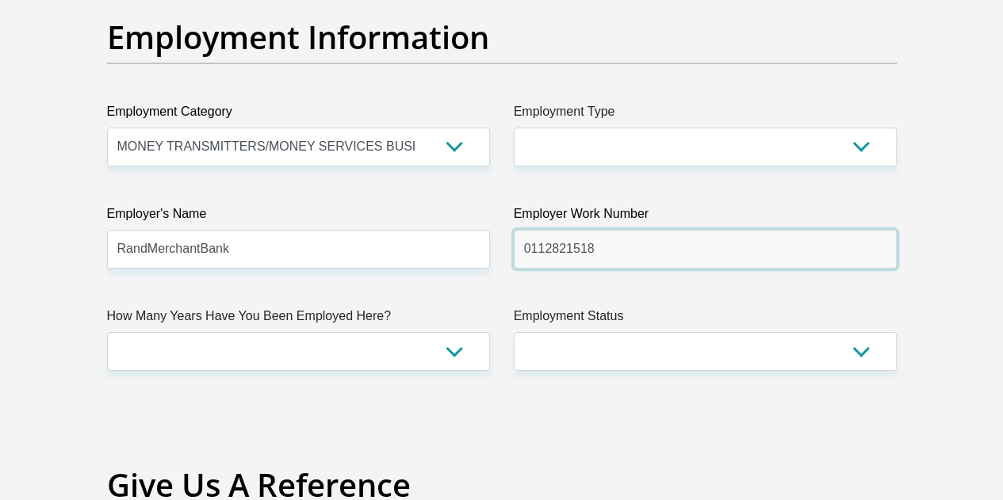
type input "0112821518"
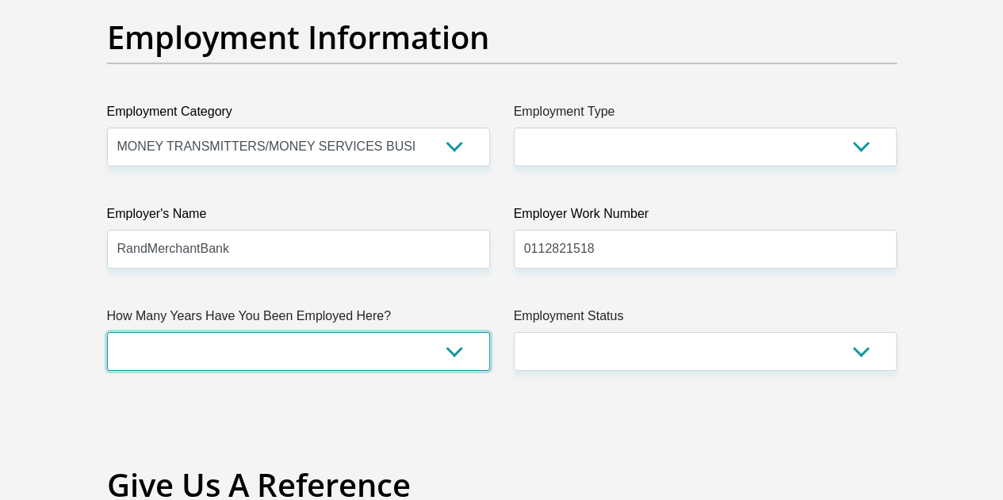
click at [187, 332] on select "less than 1 year 1-3 years 3-5 years 5+ years" at bounding box center [298, 351] width 383 height 39
select select "60"
click at [107, 332] on select "less than 1 year 1-3 years 3-5 years 5+ years" at bounding box center [298, 351] width 383 height 39
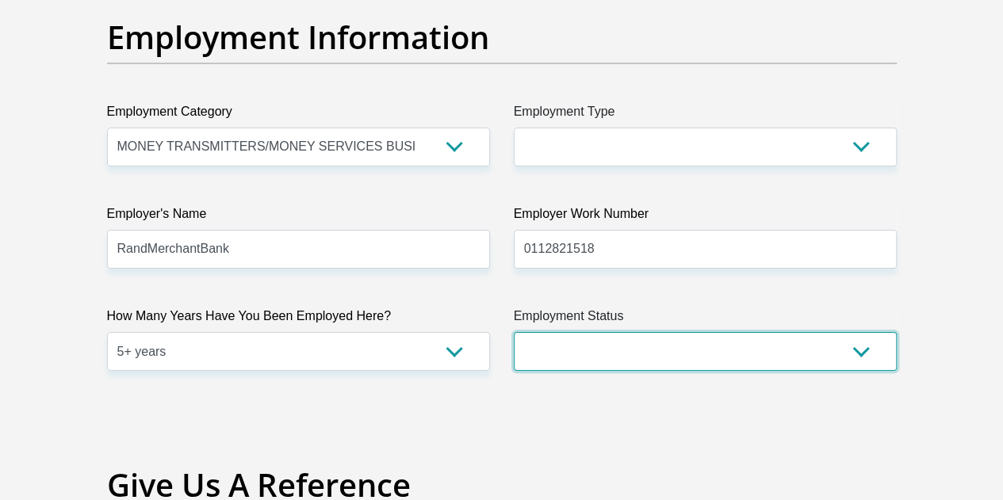
click at [561, 332] on select "Permanent/Full-time Part-time/Casual Contract Worker Self-Employed Housewife Re…" at bounding box center [705, 351] width 383 height 39
select select "1"
click at [514, 332] on select "Permanent/Full-time Part-time/Casual Contract Worker Self-Employed Housewife Re…" at bounding box center [705, 351] width 383 height 39
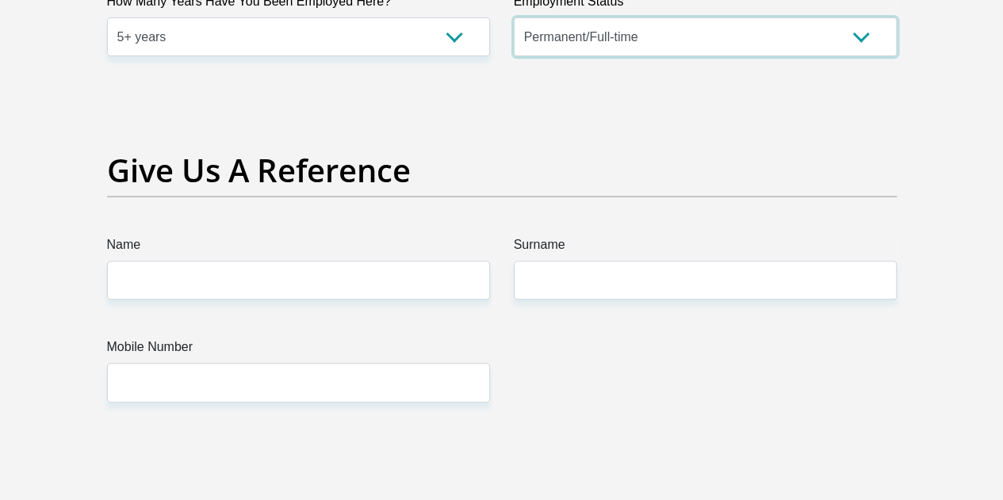
scroll to position [3330, 0]
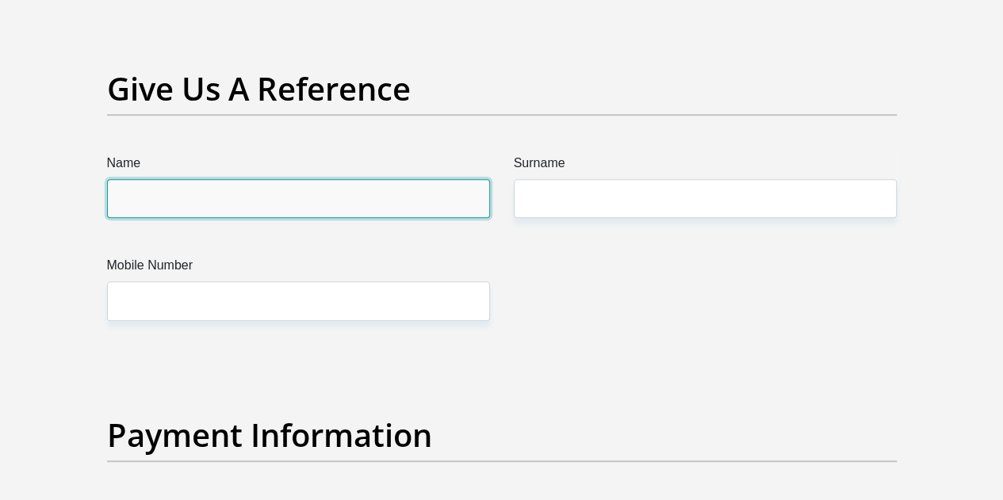
click at [163, 179] on input "Name" at bounding box center [298, 198] width 383 height 39
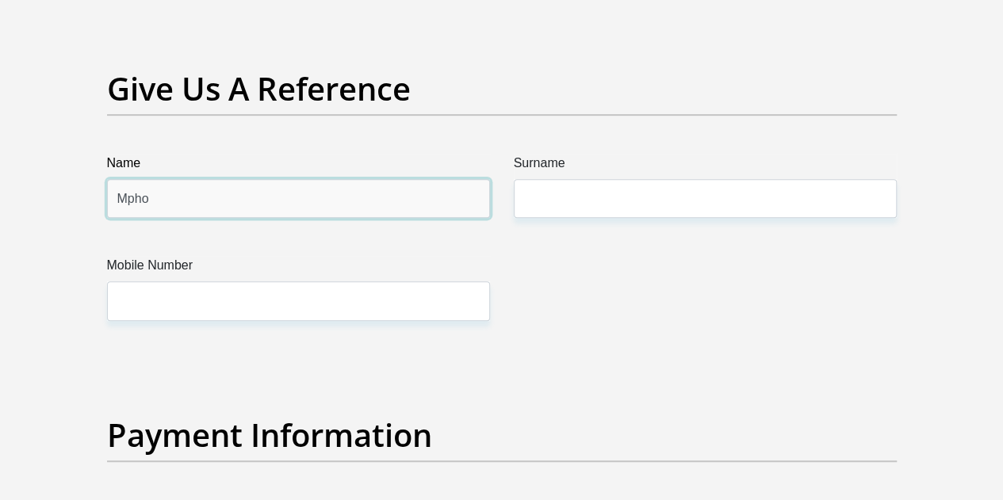
type input "Mpho"
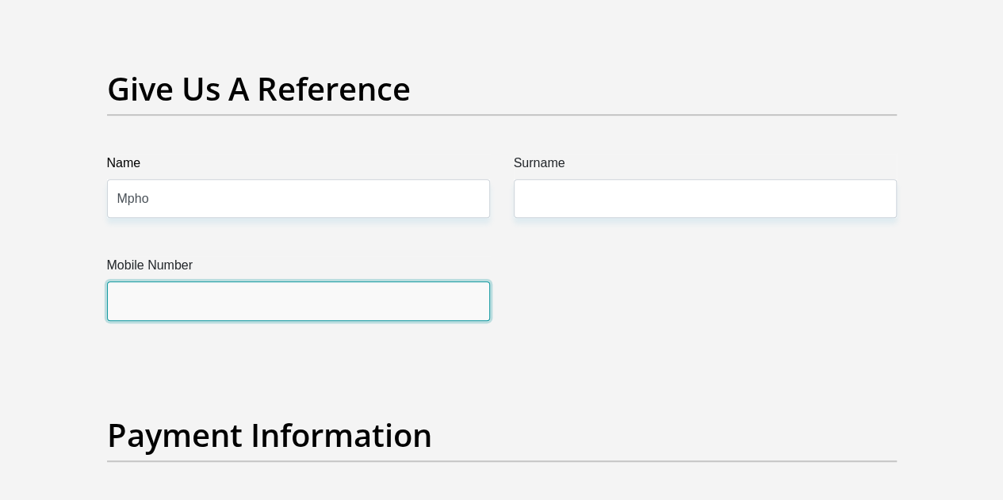
click at [130, 281] on input "Mobile Number" at bounding box center [298, 300] width 383 height 39
type input "1"
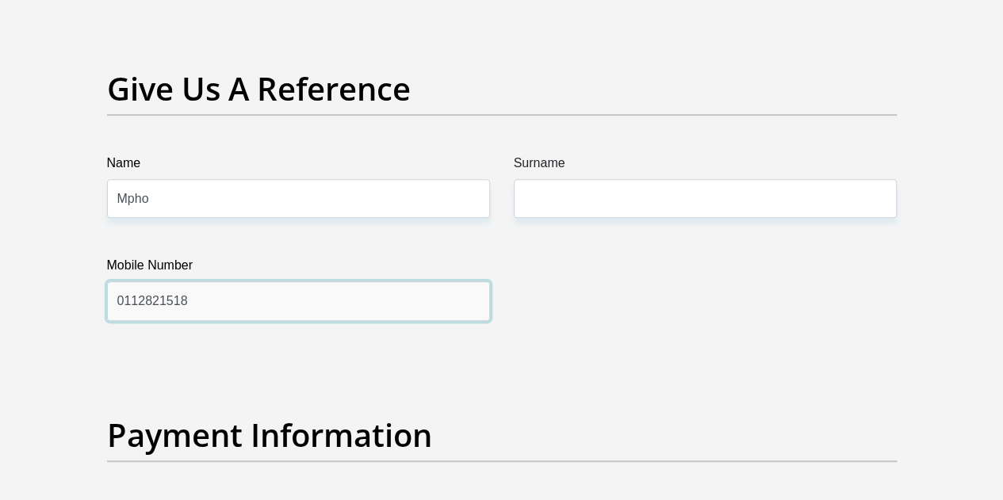
type input "0112821518"
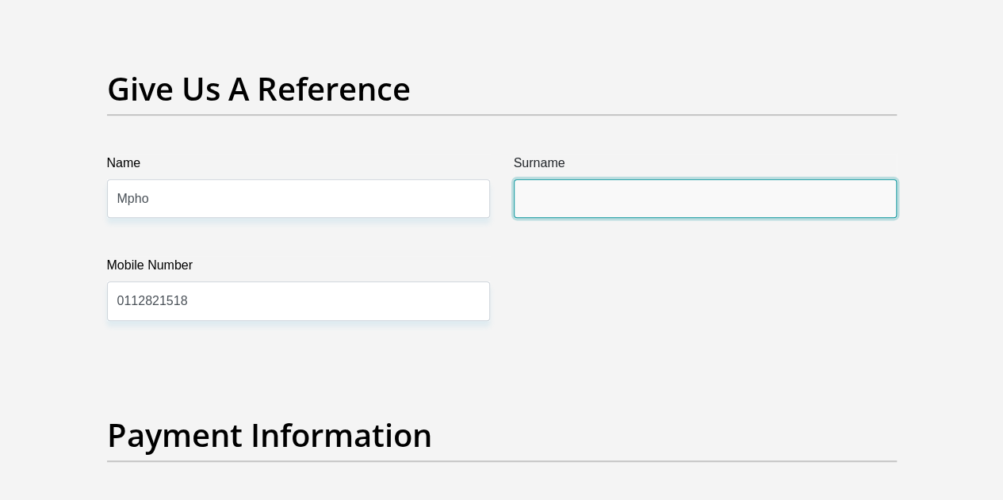
click at [584, 179] on input "Surname" at bounding box center [705, 198] width 383 height 39
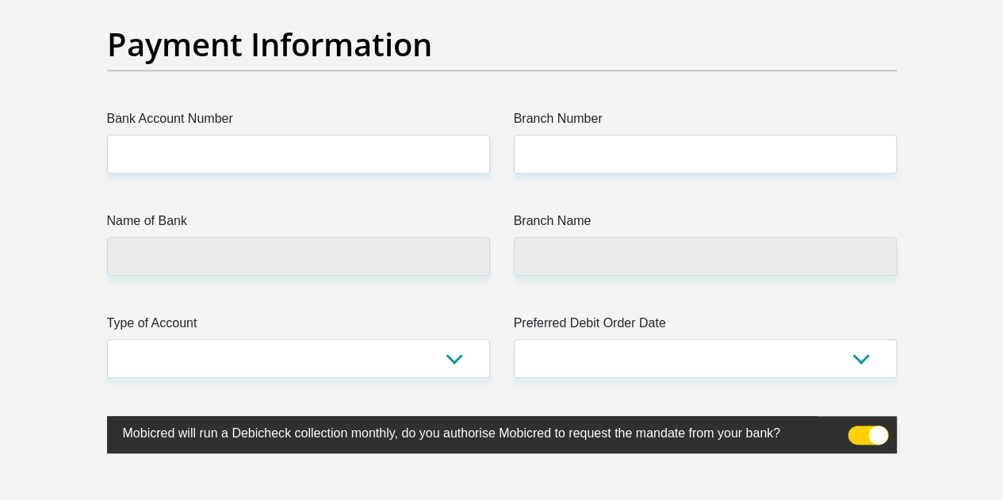
scroll to position [3726, 0]
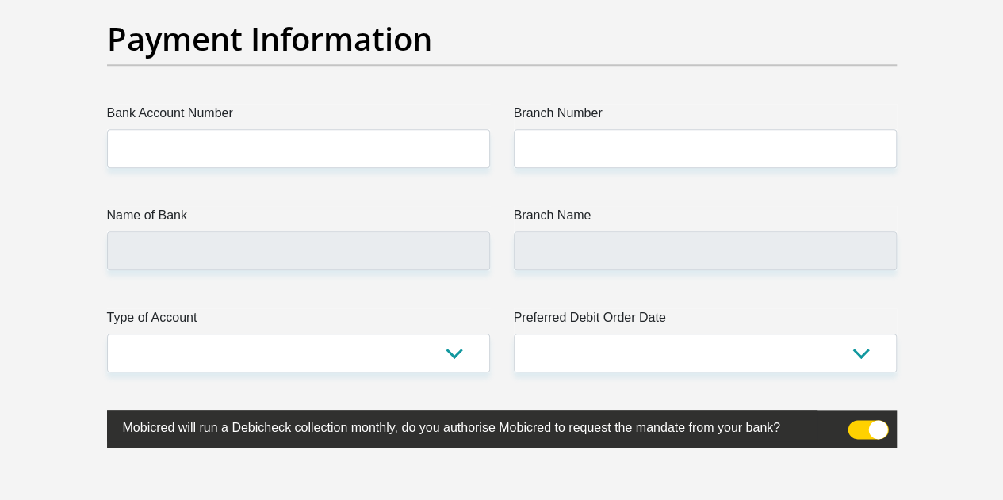
type input "Sanders"
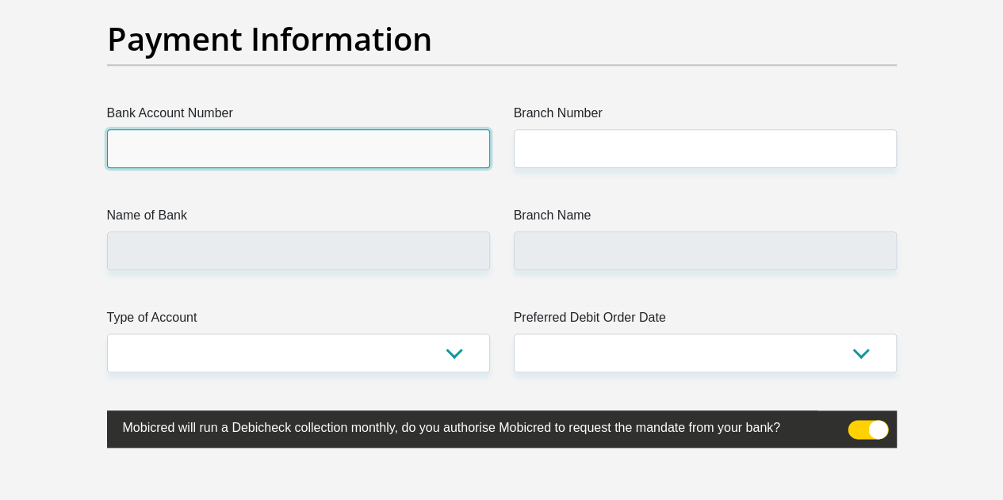
click at [249, 129] on input "Bank Account Number" at bounding box center [298, 148] width 383 height 39
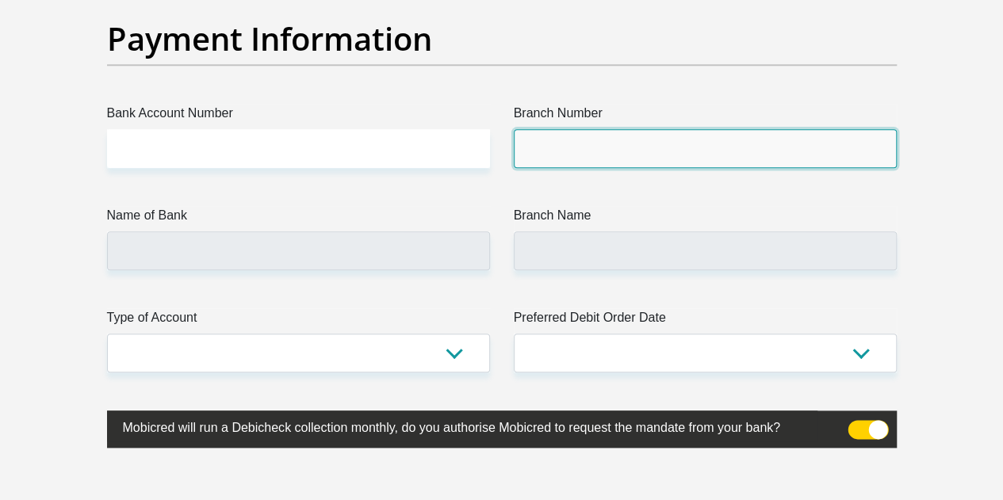
click at [589, 129] on input "Branch Number" at bounding box center [705, 148] width 383 height 39
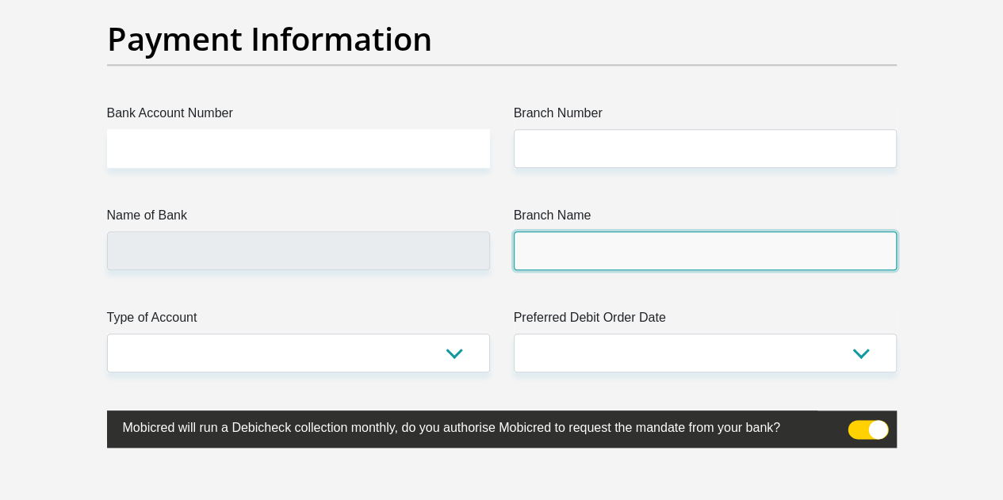
click at [566, 232] on input "Branch Name" at bounding box center [705, 251] width 383 height 39
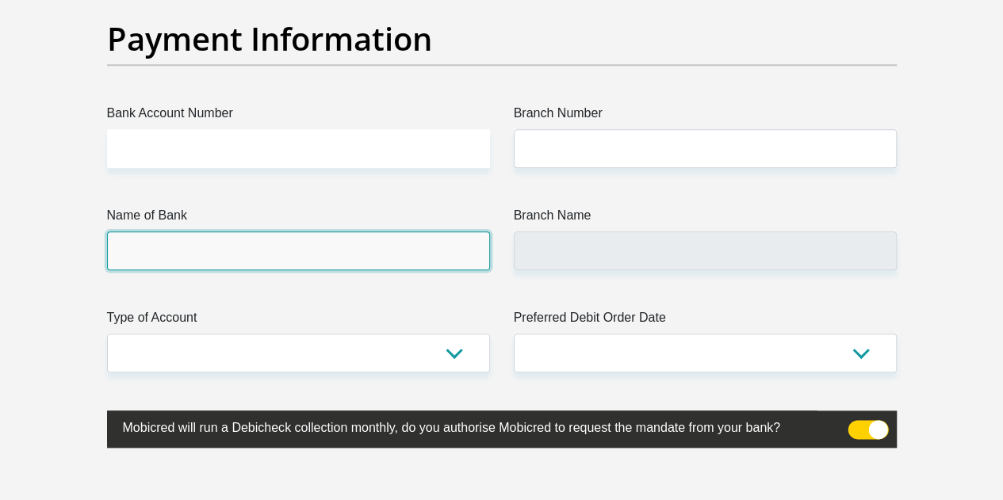
click at [306, 232] on input "Name of Bank" at bounding box center [298, 251] width 383 height 39
click at [314, 232] on input "Name of Bank" at bounding box center [298, 251] width 383 height 39
click at [300, 232] on input "Name of Bank" at bounding box center [298, 251] width 383 height 39
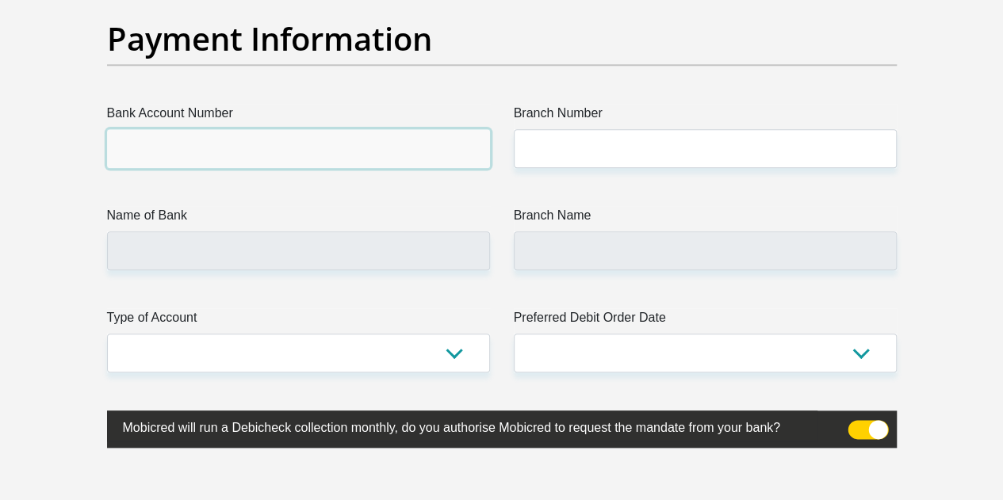
click at [182, 129] on input "Bank Account Number" at bounding box center [298, 148] width 383 height 39
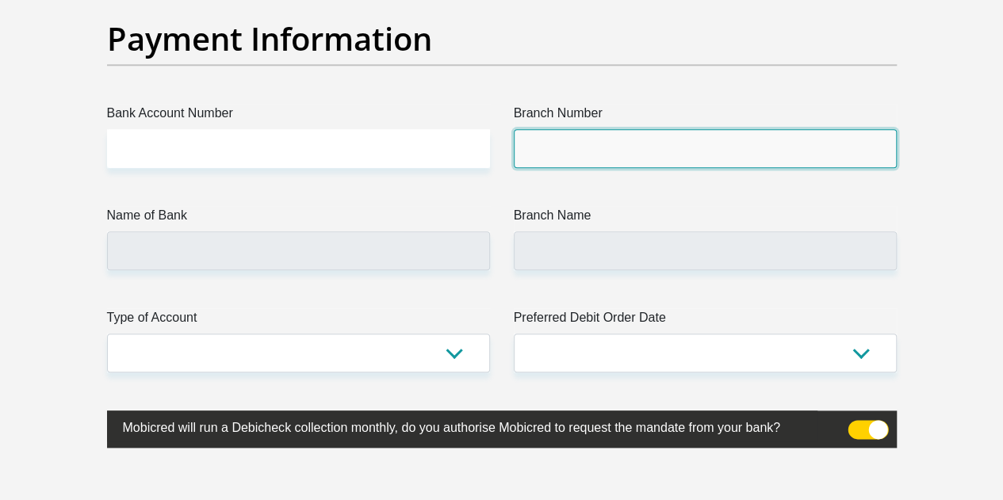
click at [560, 129] on input "Branch Number" at bounding box center [705, 148] width 383 height 39
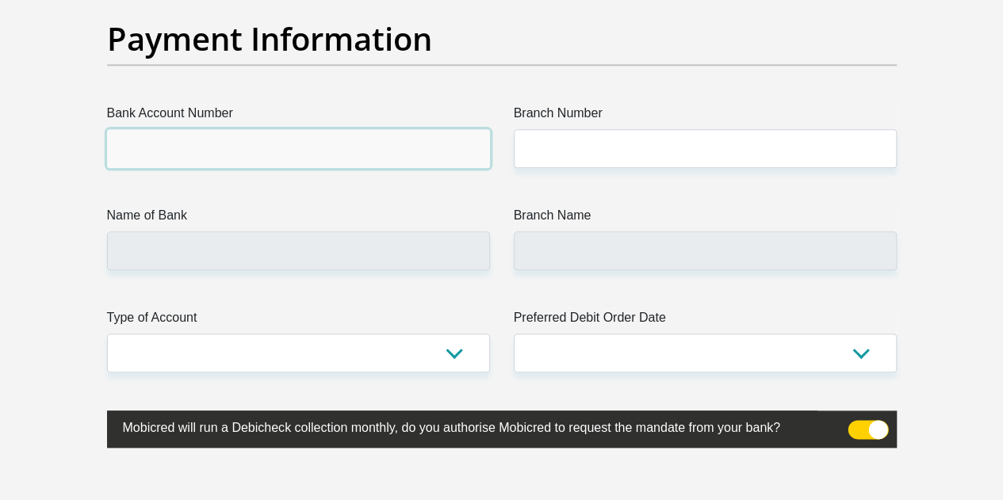
click at [279, 129] on input "Bank Account Number" at bounding box center [298, 148] width 383 height 39
type input "63156223306"
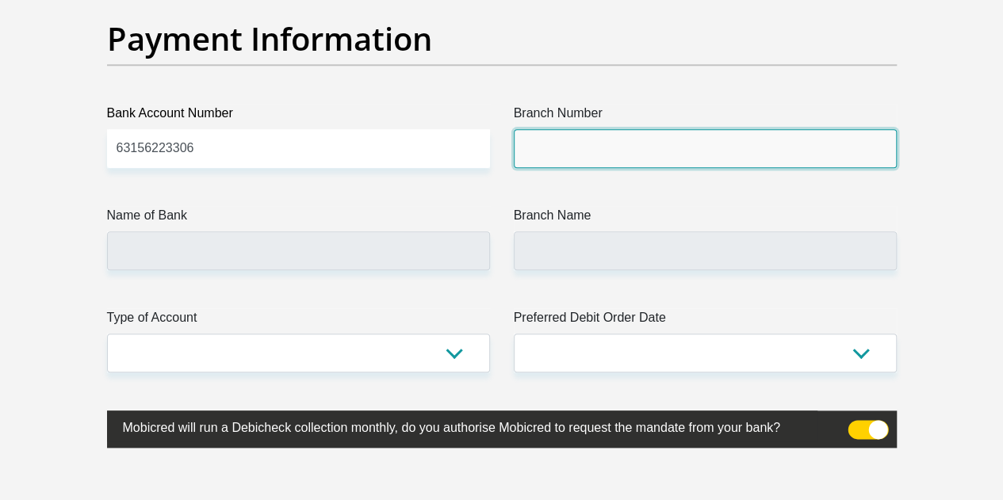
click at [574, 129] on input "Branch Number" at bounding box center [705, 148] width 383 height 39
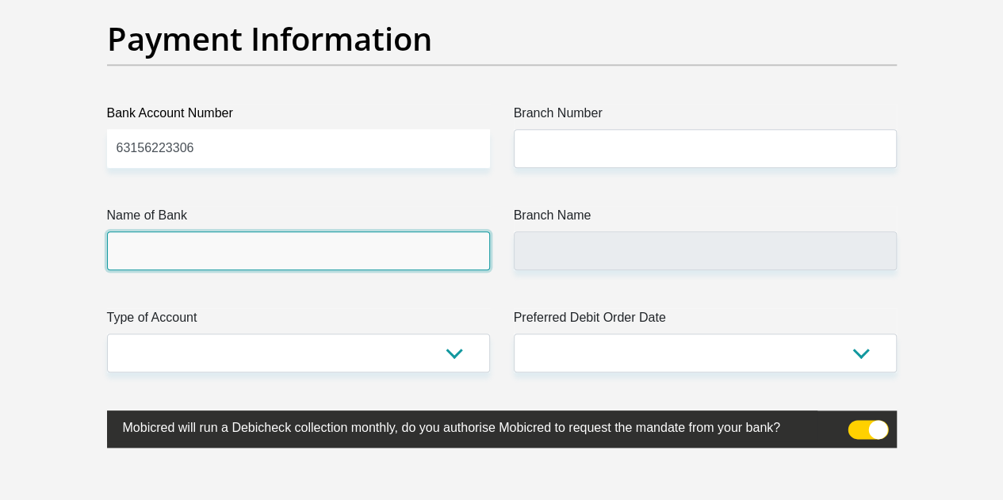
click at [301, 232] on input "Name of Bank" at bounding box center [298, 251] width 383 height 39
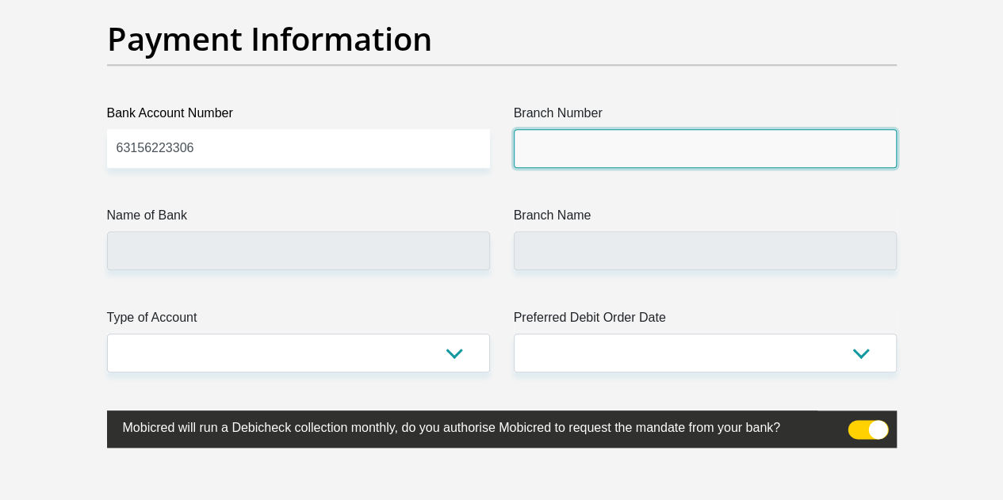
click at [617, 129] on input "Branch Number" at bounding box center [705, 148] width 383 height 39
paste input "250655"
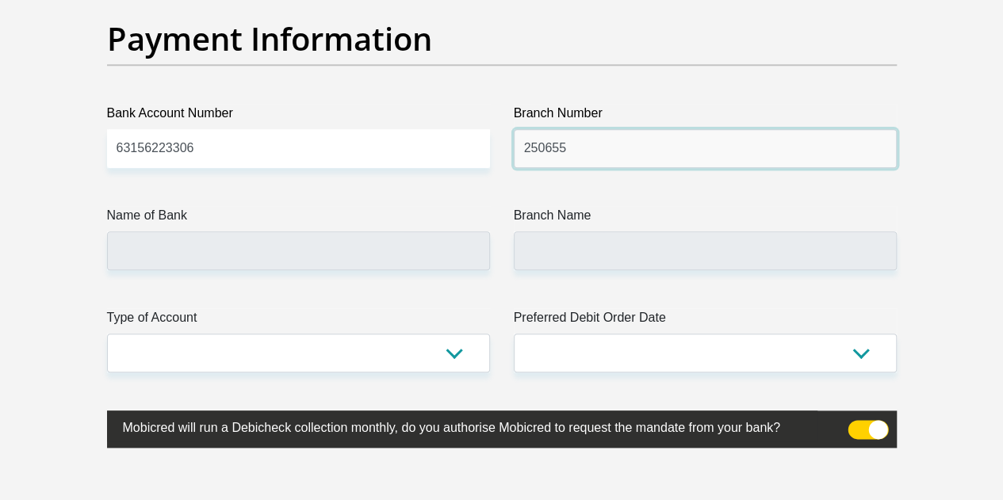
type input "250655"
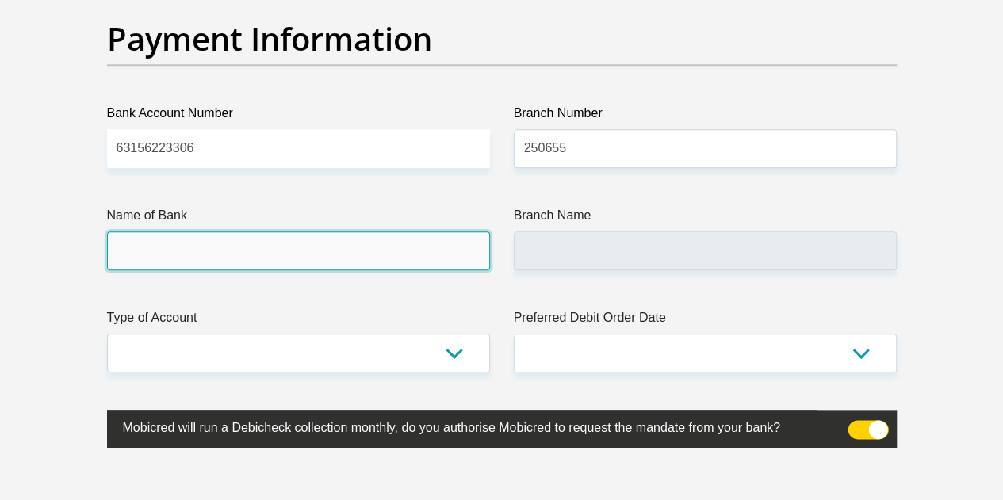
click at [244, 232] on input "Name of Bank" at bounding box center [298, 251] width 383 height 39
type input "FIRSTRAND BANK"
type input "BRANCH 560"
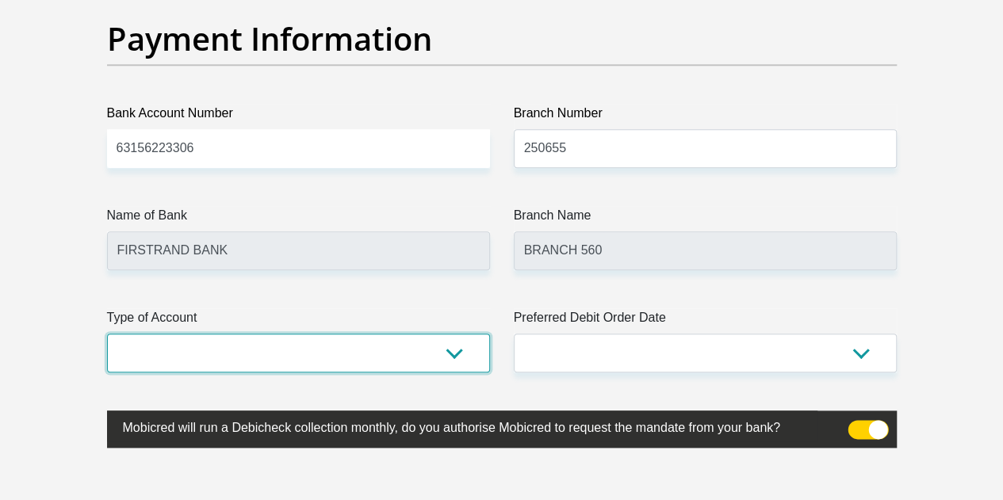
click at [382, 334] on select "Cheque Savings" at bounding box center [298, 353] width 383 height 39
select select "CUR"
click at [107, 334] on select "Cheque Savings" at bounding box center [298, 353] width 383 height 39
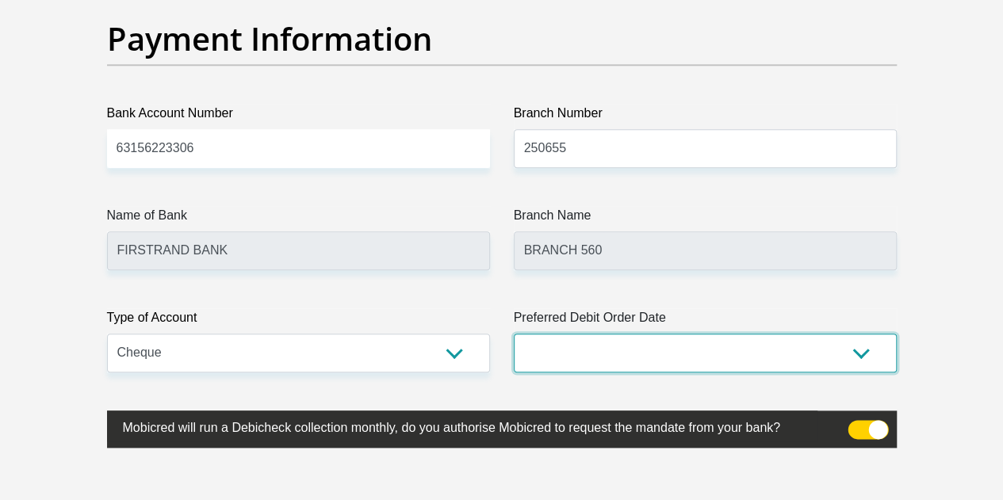
click at [675, 334] on select "1st 2nd 3rd 4th 5th 7th 18th 19th 20th 21st 22nd 23rd 24th 25th 26th 27th 28th …" at bounding box center [705, 353] width 383 height 39
select select "20"
click at [514, 334] on select "1st 2nd 3rd 4th 5th 7th 18th 19th 20th 21st 22nd 23rd 24th 25th 26th 27th 28th …" at bounding box center [705, 353] width 383 height 39
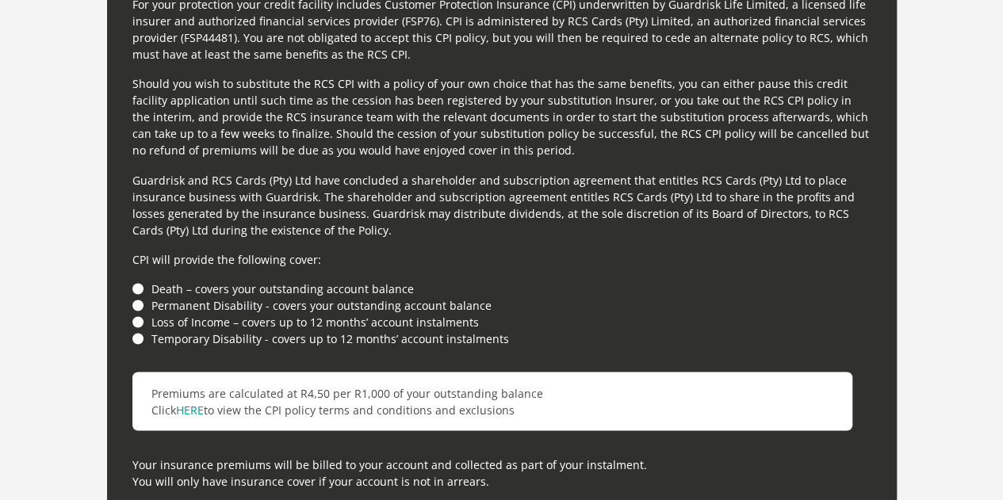
scroll to position [4519, 0]
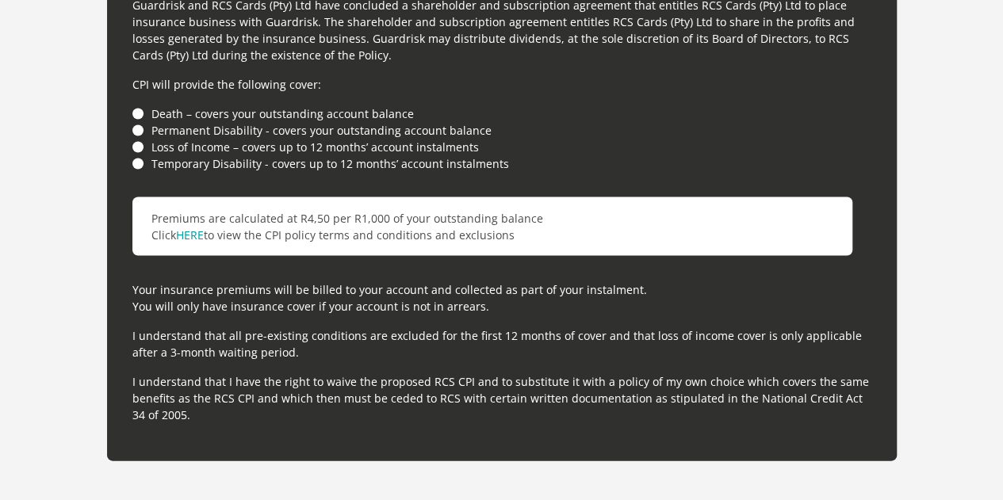
drag, startPoint x: 136, startPoint y: 44, endPoint x: 142, endPoint y: 52, distance: 10.8
click at [136, 105] on li "Death – covers your outstanding account balance" at bounding box center [501, 113] width 739 height 17
drag, startPoint x: 140, startPoint y: 64, endPoint x: 171, endPoint y: 67, distance: 31.1
click at [141, 122] on li "Permanent Disability - covers your outstanding account balance" at bounding box center [501, 130] width 739 height 17
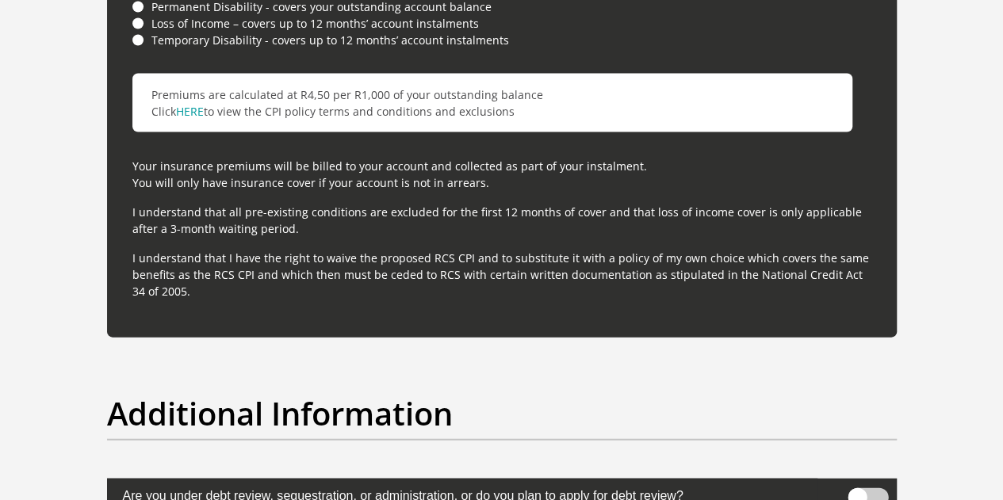
scroll to position [4836, 0]
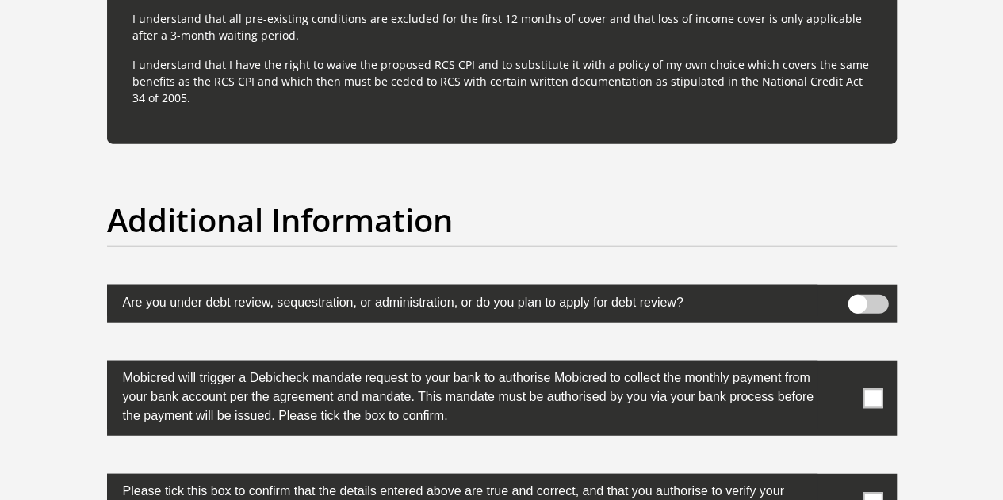
click at [880, 388] on span at bounding box center [873, 398] width 20 height 20
click at [841, 365] on input "checkbox" at bounding box center [841, 365] width 0 height 0
click at [866, 492] on span at bounding box center [873, 502] width 20 height 20
click at [841, 478] on input "checkbox" at bounding box center [841, 478] width 0 height 0
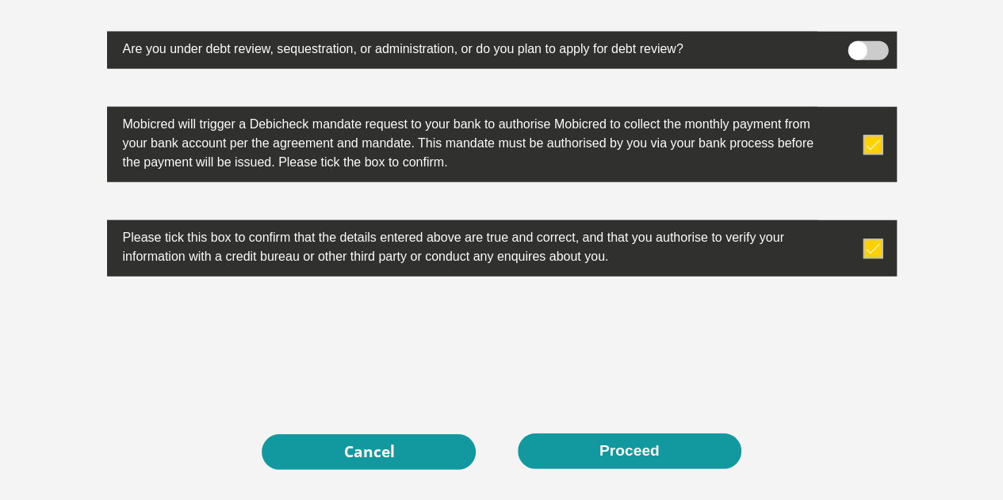
scroll to position [5153, 0]
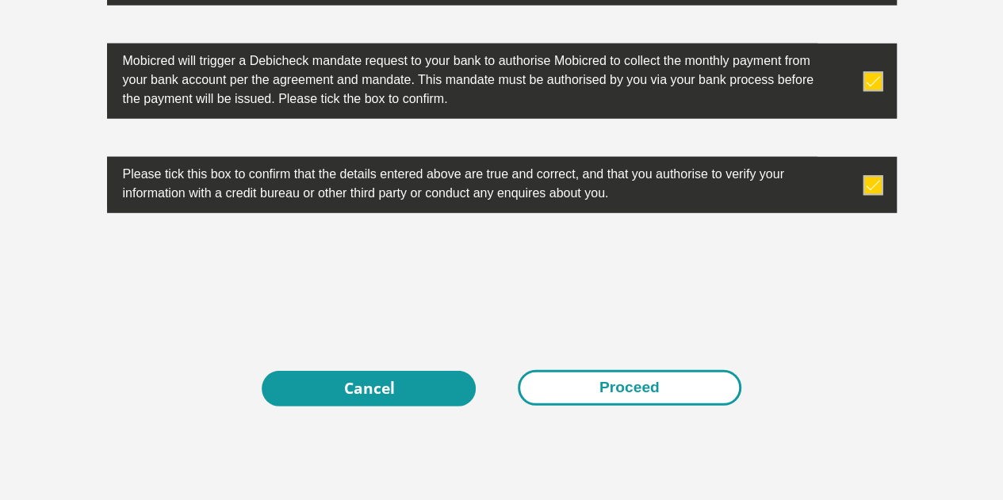
click at [615, 370] on button "Proceed" at bounding box center [630, 388] width 224 height 36
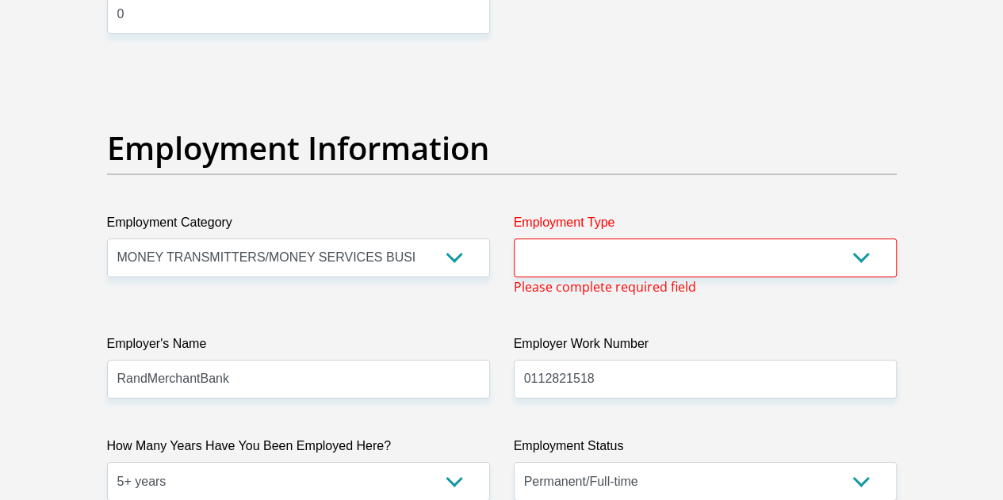
scroll to position [2819, 0]
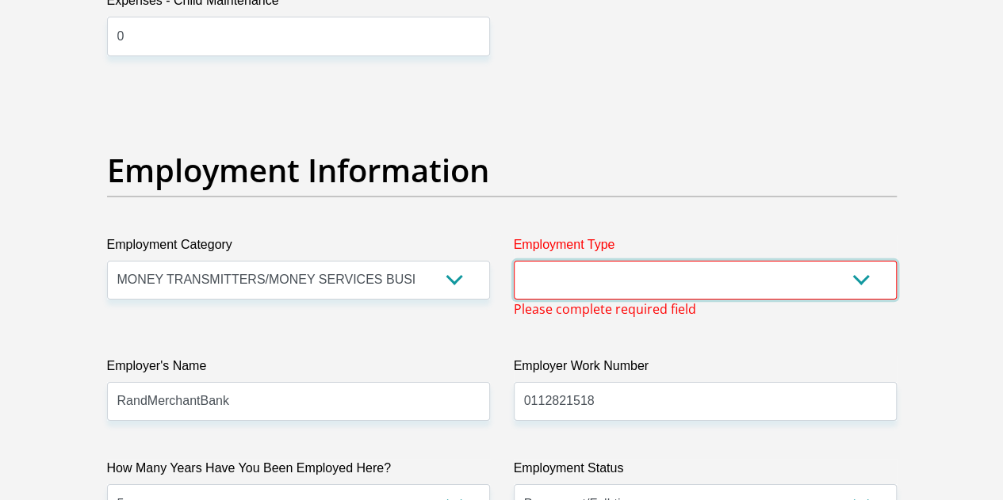
click at [579, 261] on select "College/Lecturer Craft Seller Creative Driver Executive Farmer Forces - Non Com…" at bounding box center [705, 280] width 383 height 39
select select "Forces - Officer"
click at [514, 261] on select "College/Lecturer Craft Seller Creative Driver Executive Farmer Forces - Non Com…" at bounding box center [705, 280] width 383 height 39
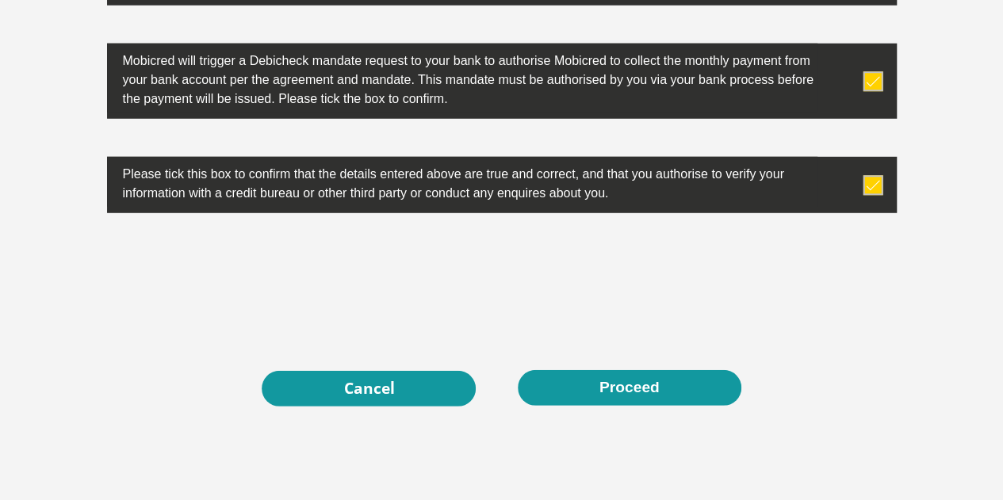
scroll to position [5202, 0]
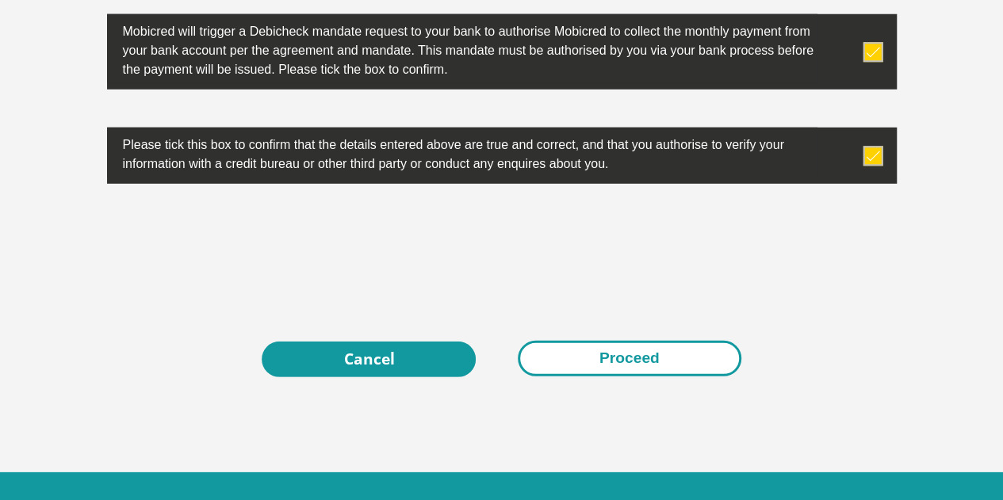
click at [611, 341] on button "Proceed" at bounding box center [630, 359] width 224 height 36
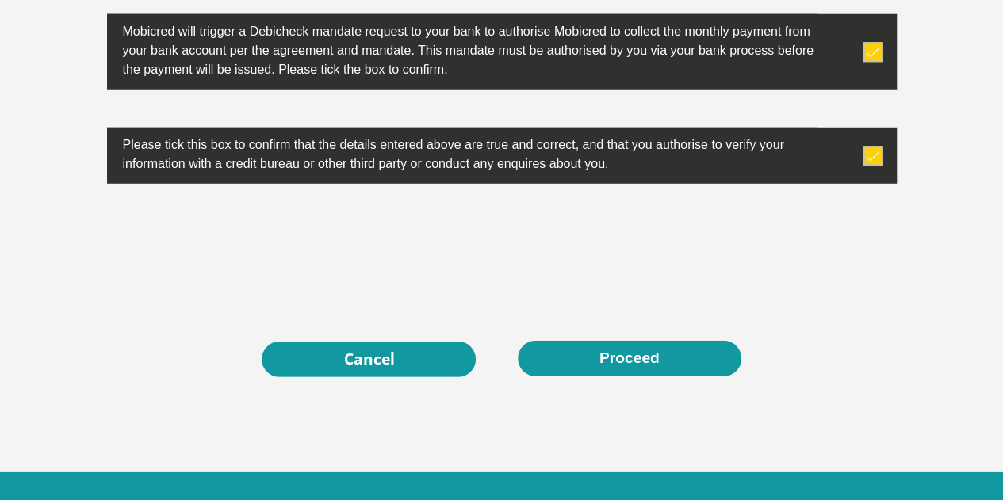
scroll to position [0, 0]
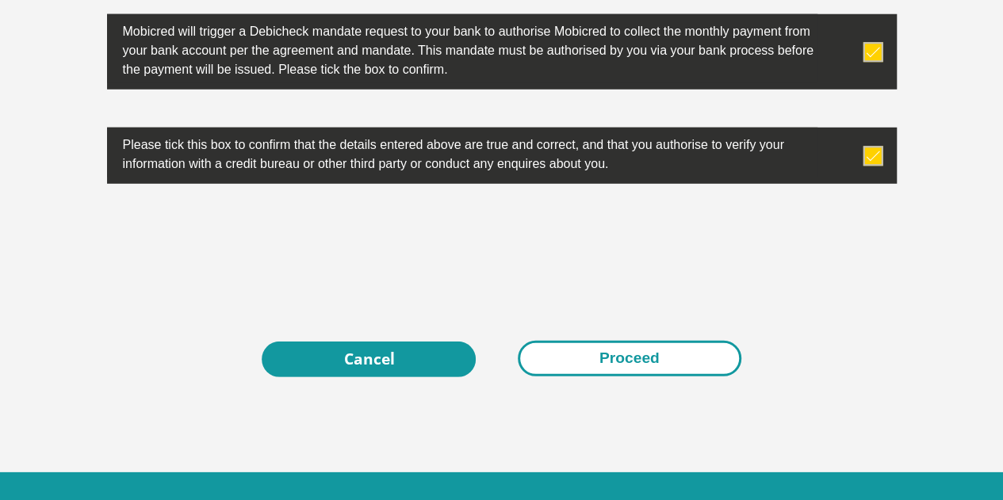
click at [623, 341] on button "Proceed" at bounding box center [630, 359] width 224 height 36
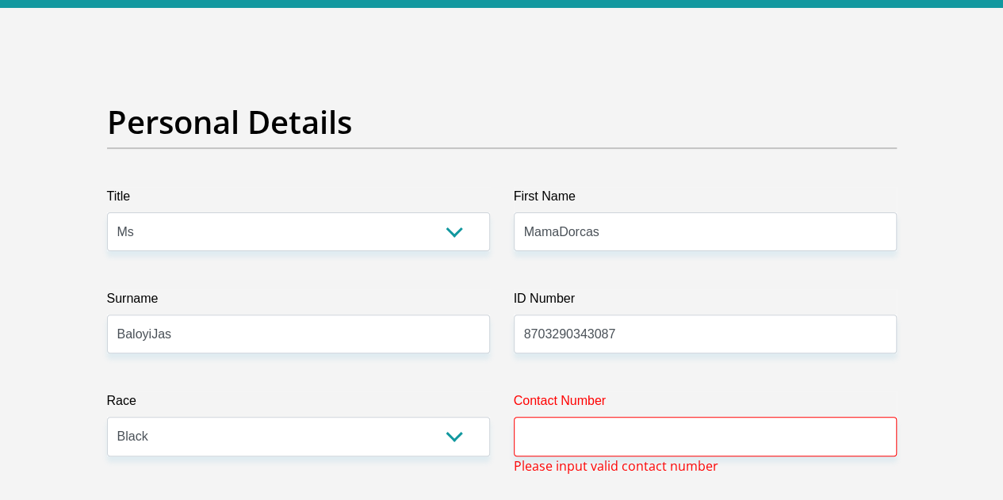
scroll to position [159, 0]
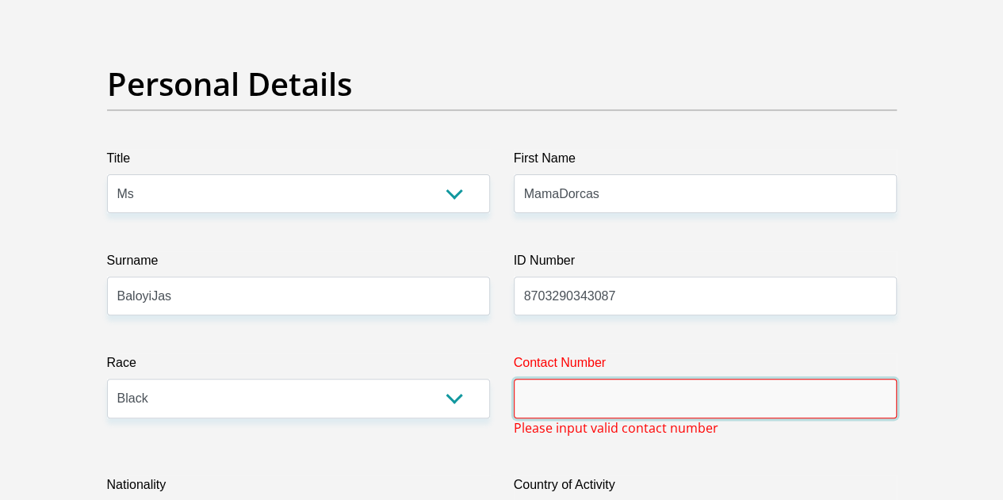
click at [560, 379] on input "Contact Number" at bounding box center [705, 398] width 383 height 39
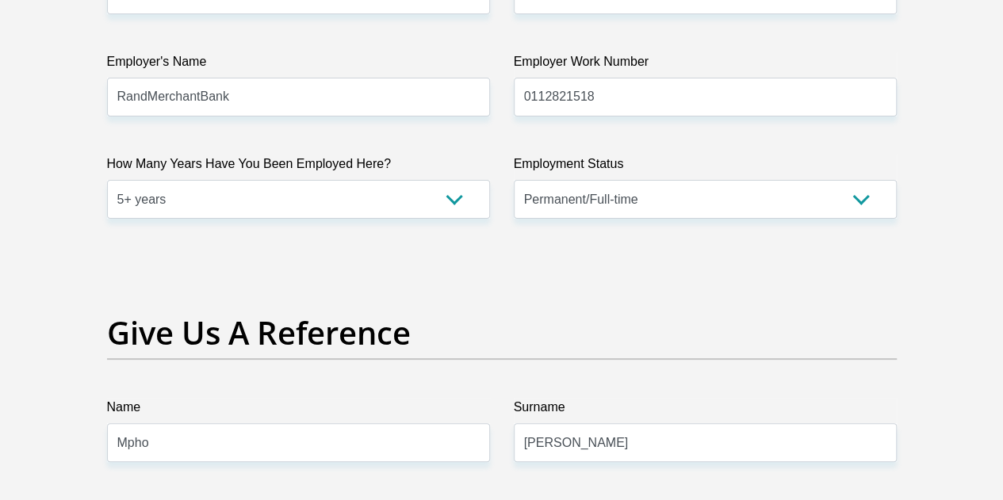
scroll to position [3092, 0]
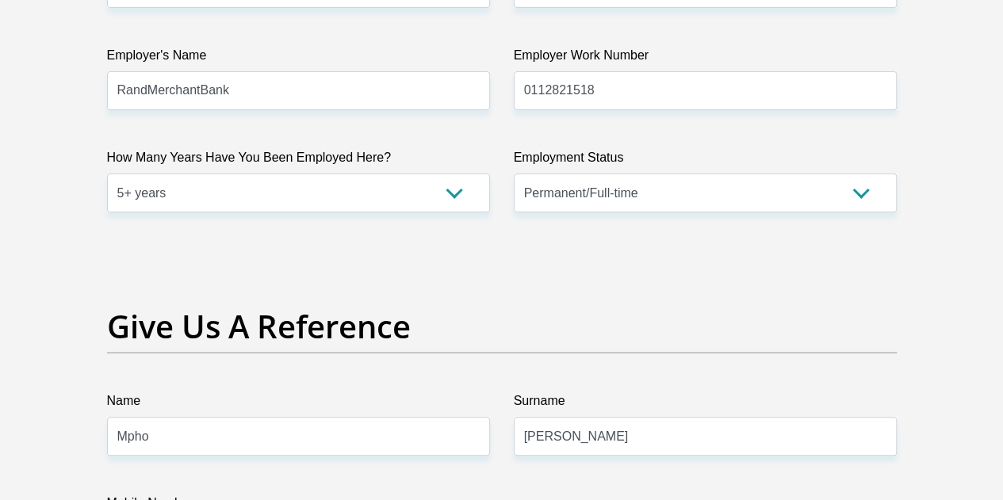
type input "0763902506"
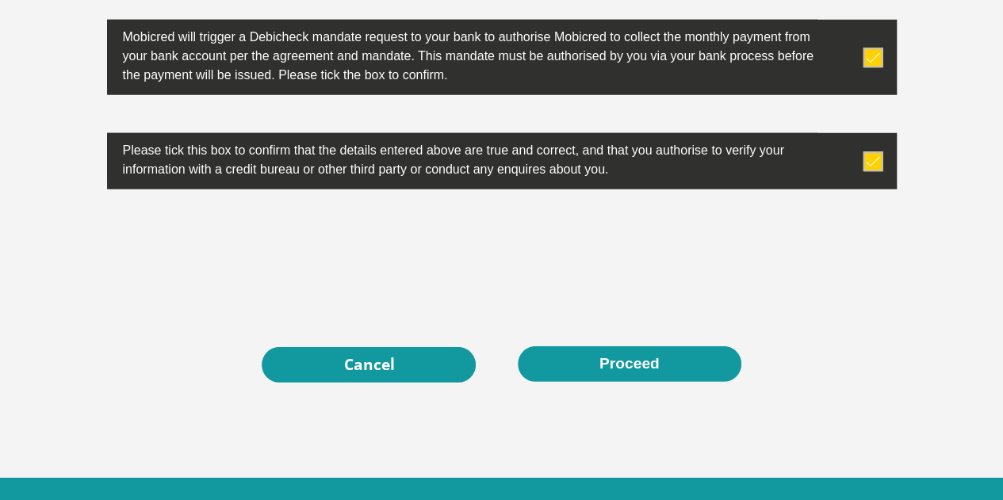
scroll to position [5183, 0]
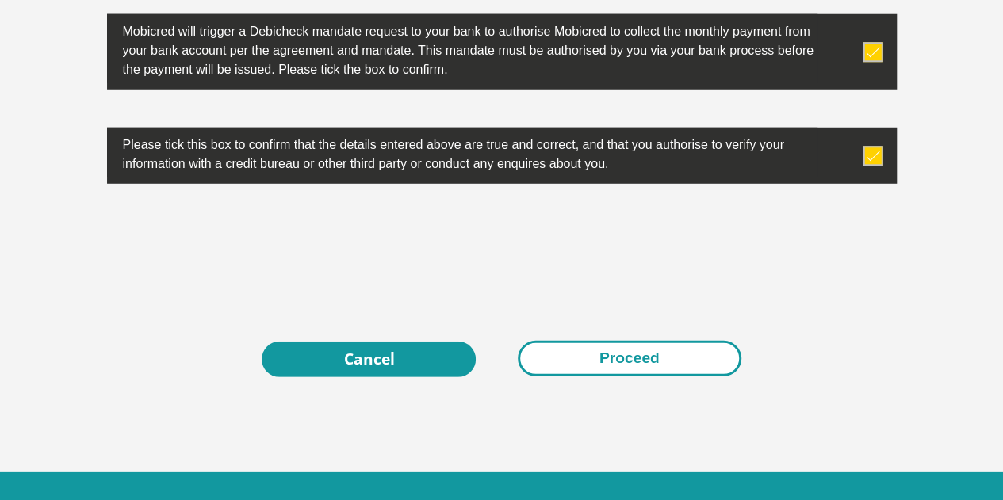
click at [602, 341] on button "Proceed" at bounding box center [630, 359] width 224 height 36
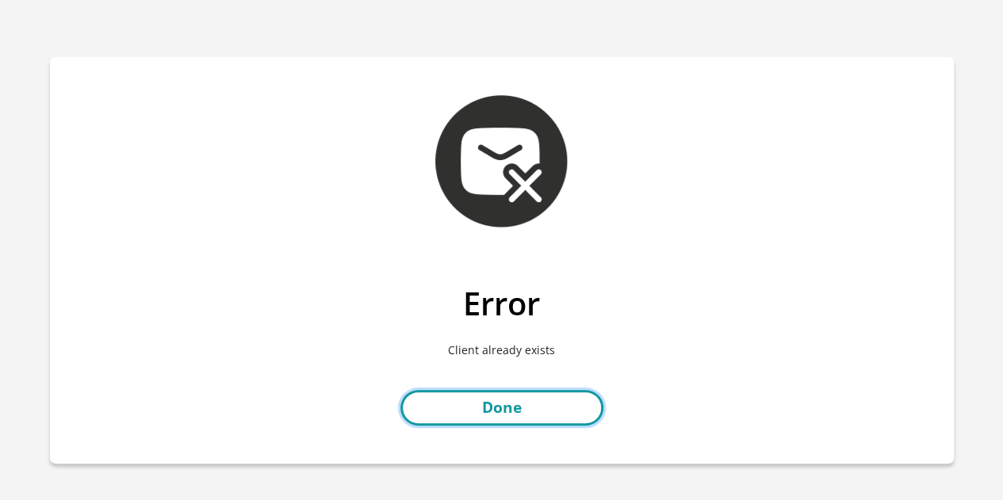
click at [503, 408] on link "Done" at bounding box center [501, 408] width 203 height 36
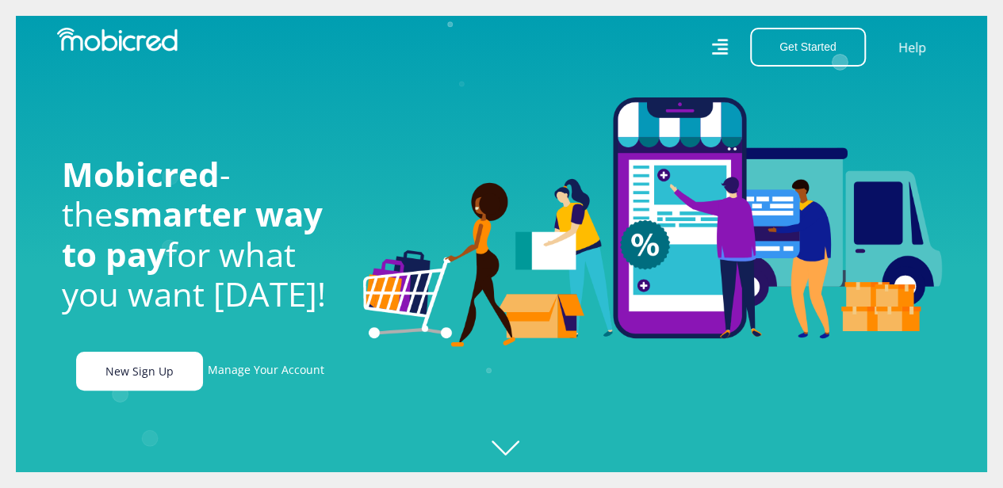
scroll to position [0, 1130]
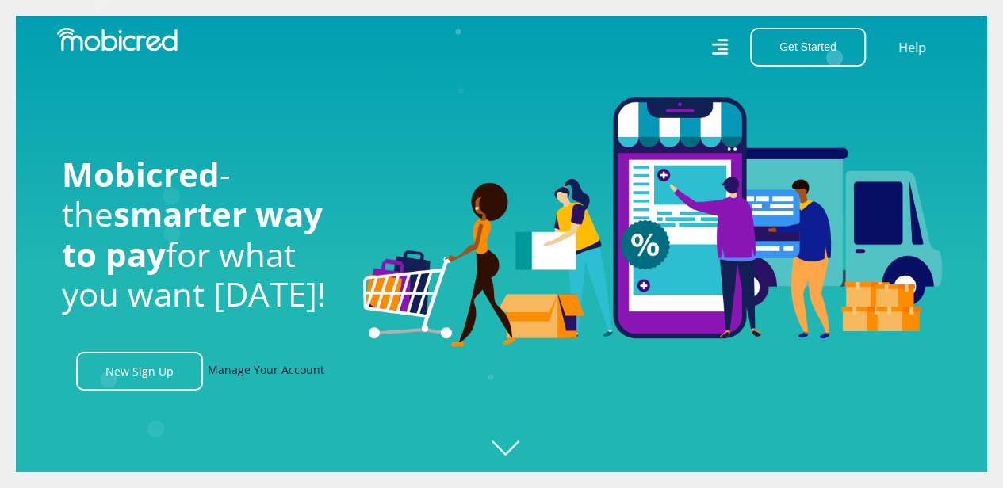
click at [246, 375] on link "Manage Your Account" at bounding box center [266, 371] width 117 height 39
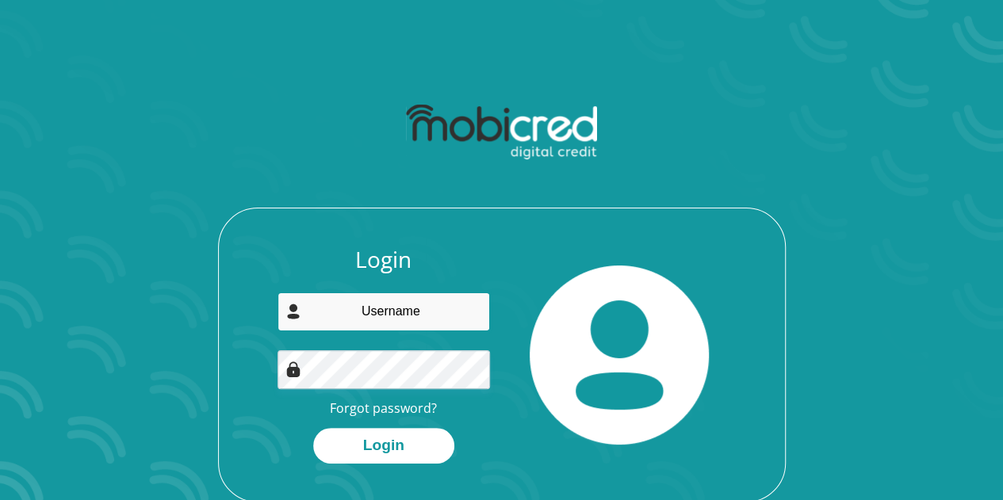
click at [357, 315] on input "email" at bounding box center [383, 312] width 212 height 39
click at [316, 310] on input "Dorcas.Baloyi-Jas@rmb.co.za" at bounding box center [383, 312] width 212 height 39
click at [354, 312] on input "dorcas.Baloyi-Jas@rmb.co.za" at bounding box center [383, 312] width 212 height 39
click at [394, 310] on input "dorcas.baloyi-Jas@rmb.co.za" at bounding box center [383, 312] width 212 height 39
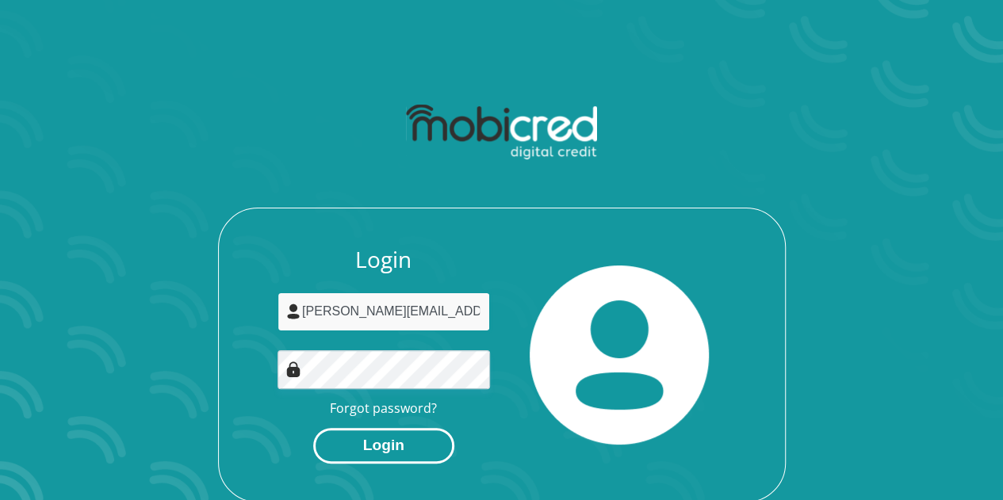
type input "dorcas.baloyi-jas@rmb.co.za"
click at [387, 437] on button "Login" at bounding box center [383, 446] width 141 height 36
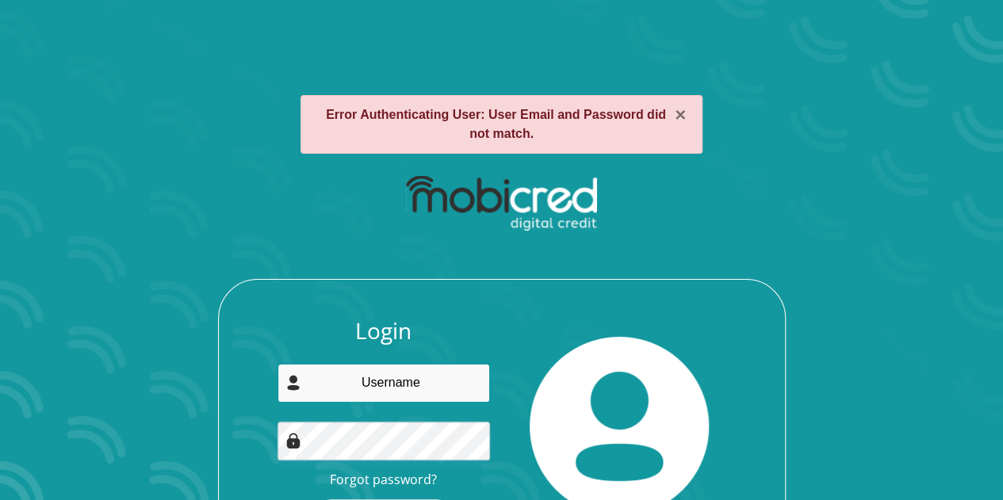
click at [409, 389] on input "email" at bounding box center [383, 383] width 212 height 39
type input "mamapalesa.1@gmail.com"
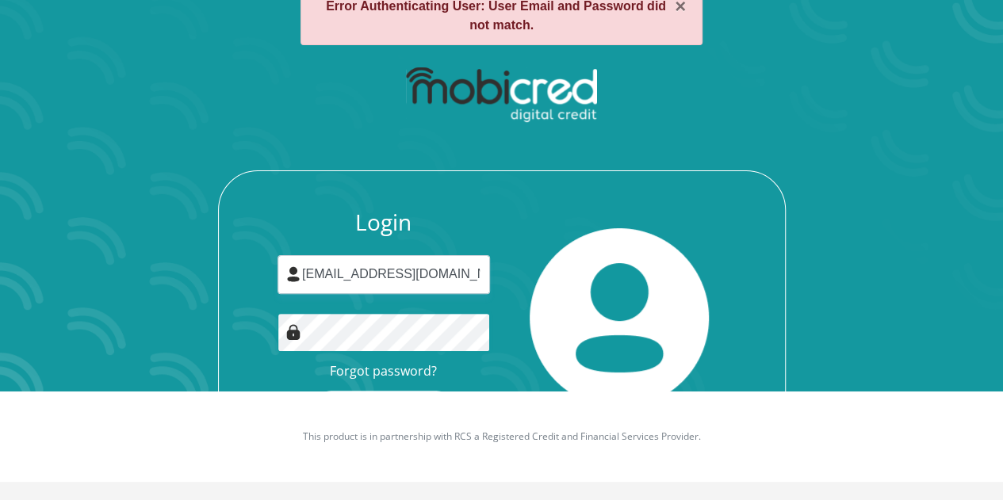
scroll to position [109, 0]
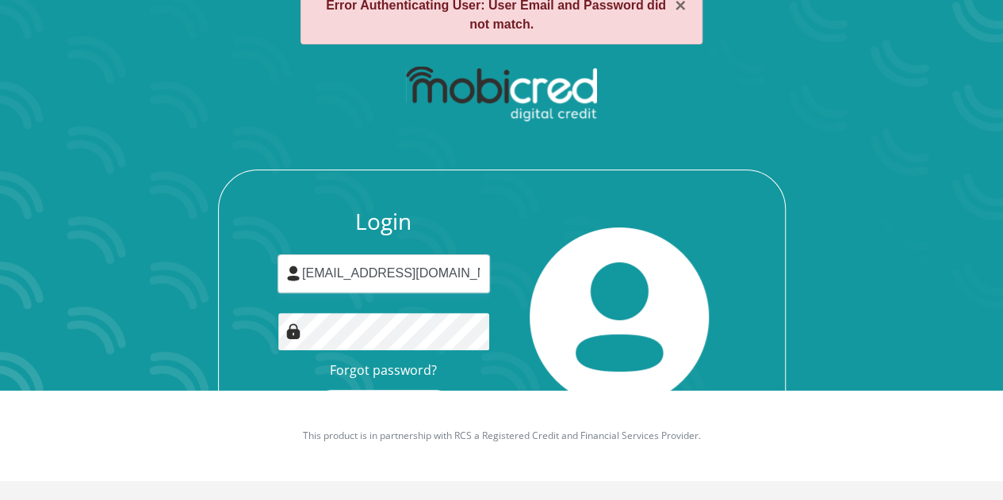
click at [313, 390] on button "Login" at bounding box center [383, 408] width 141 height 36
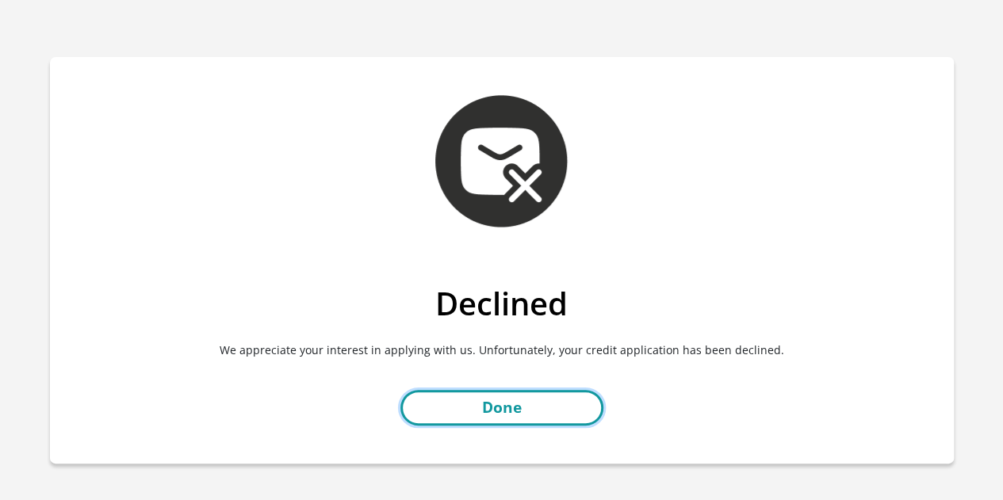
click at [501, 394] on link "Done" at bounding box center [501, 408] width 203 height 36
